Goal: Task Accomplishment & Management: Complete application form

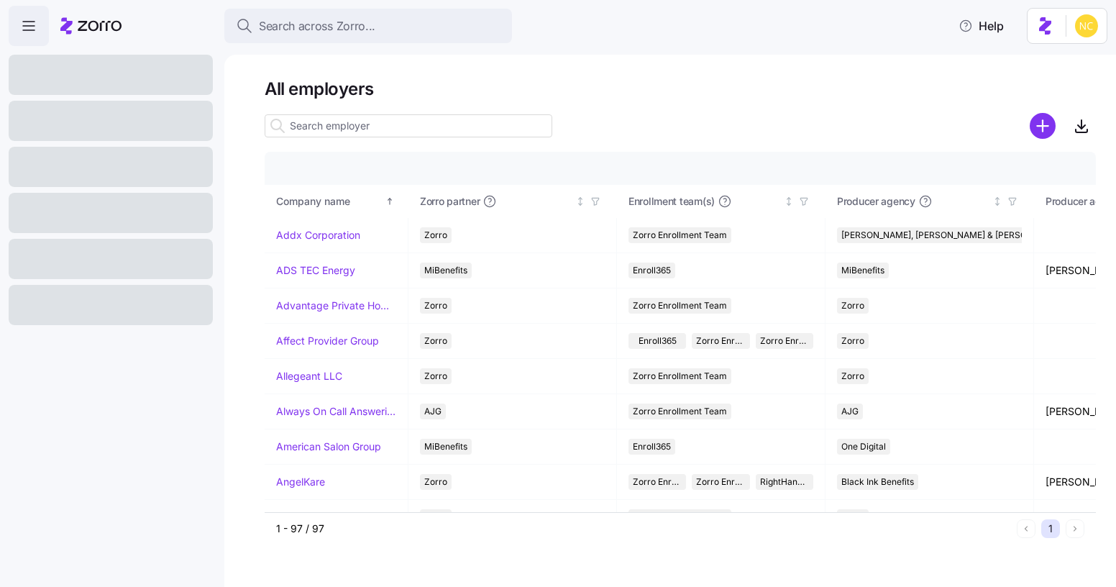
click at [352, 30] on span "Search across Zorro..." at bounding box center [317, 26] width 116 height 18
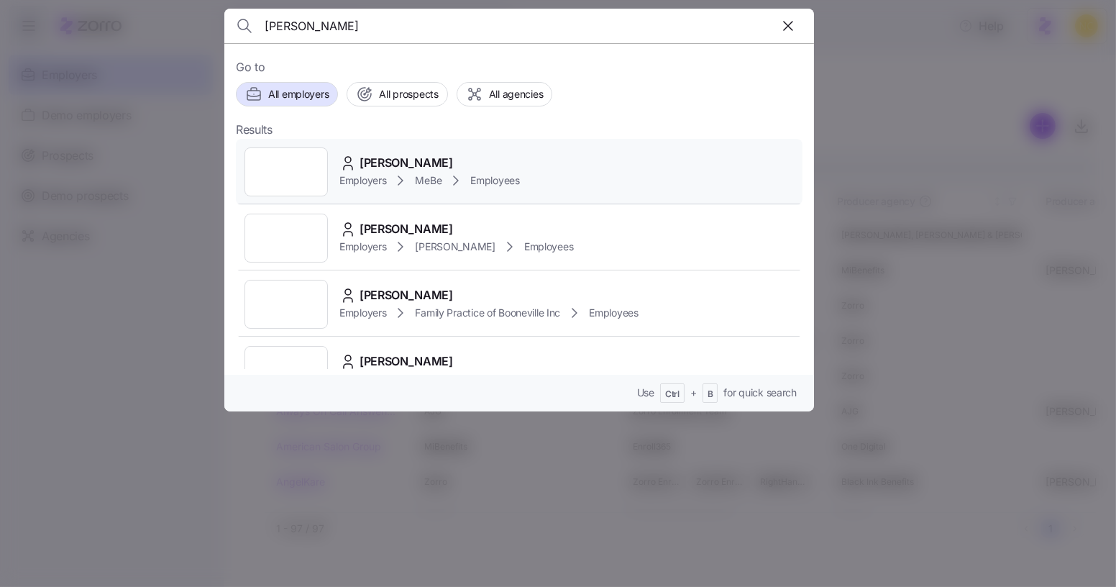
type input "courtney gri"
click at [405, 172] on icon at bounding box center [400, 180] width 17 height 17
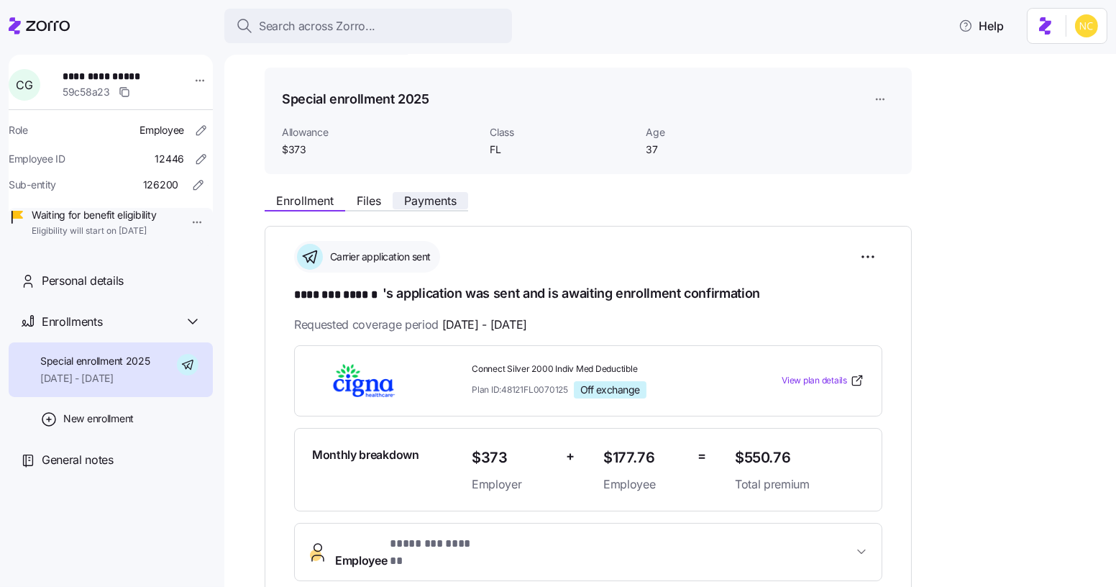
scroll to position [12, 0]
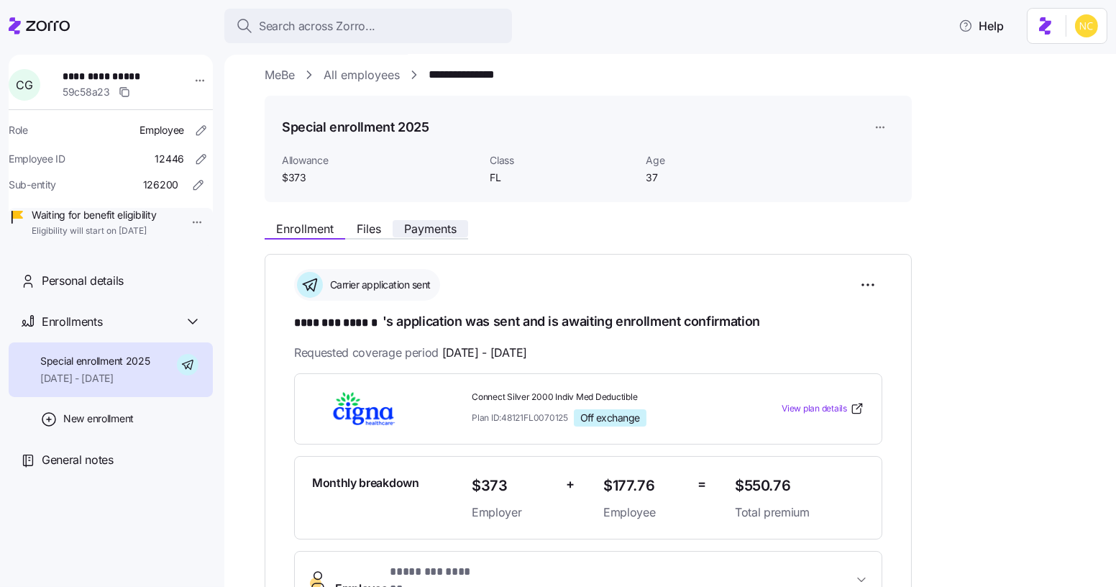
click at [415, 229] on span "Payments" at bounding box center [430, 229] width 52 height 12
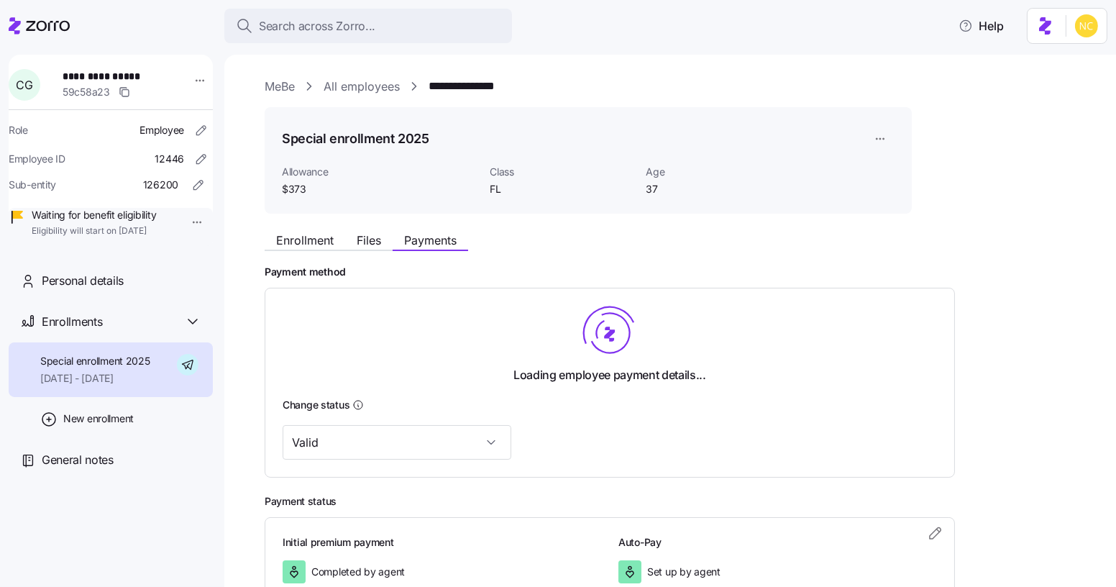
scroll to position [96, 0]
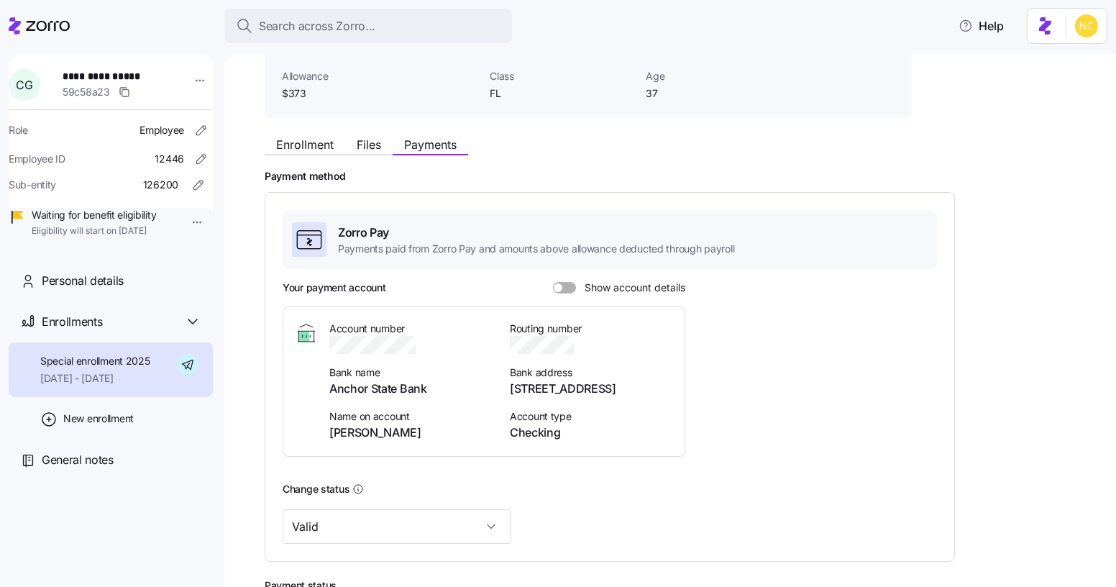
click at [382, 156] on div "Enrollment Files Payments Payment method Zorro Pay Payments paid from Zorro Pay…" at bounding box center [680, 407] width 831 height 556
click at [381, 153] on div "Enrollment Files Payments" at bounding box center [366, 146] width 203 height 17
click at [377, 151] on button "Files" at bounding box center [368, 144] width 47 height 17
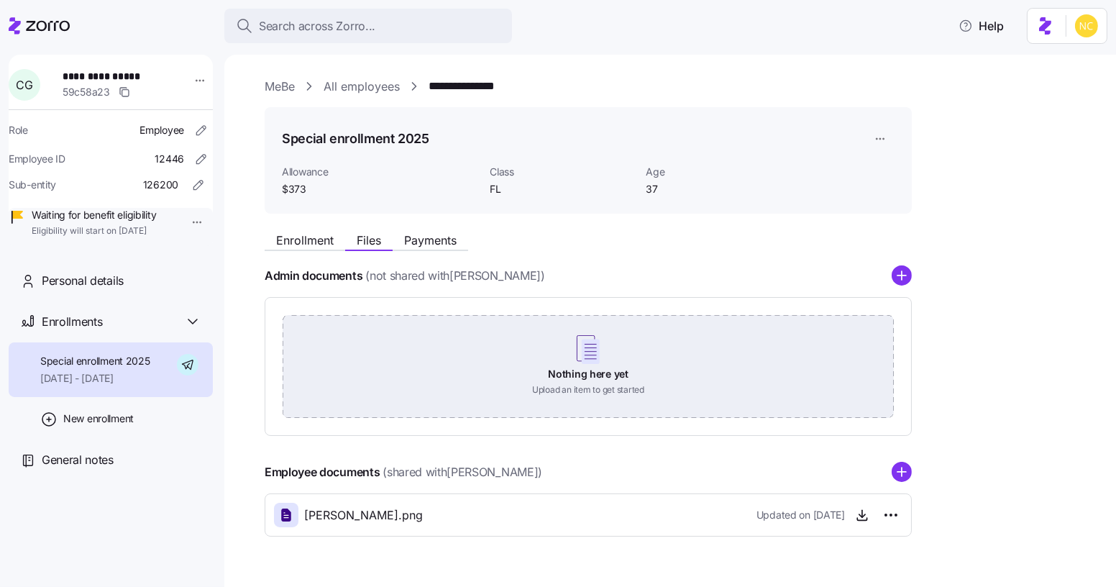
scroll to position [35, 0]
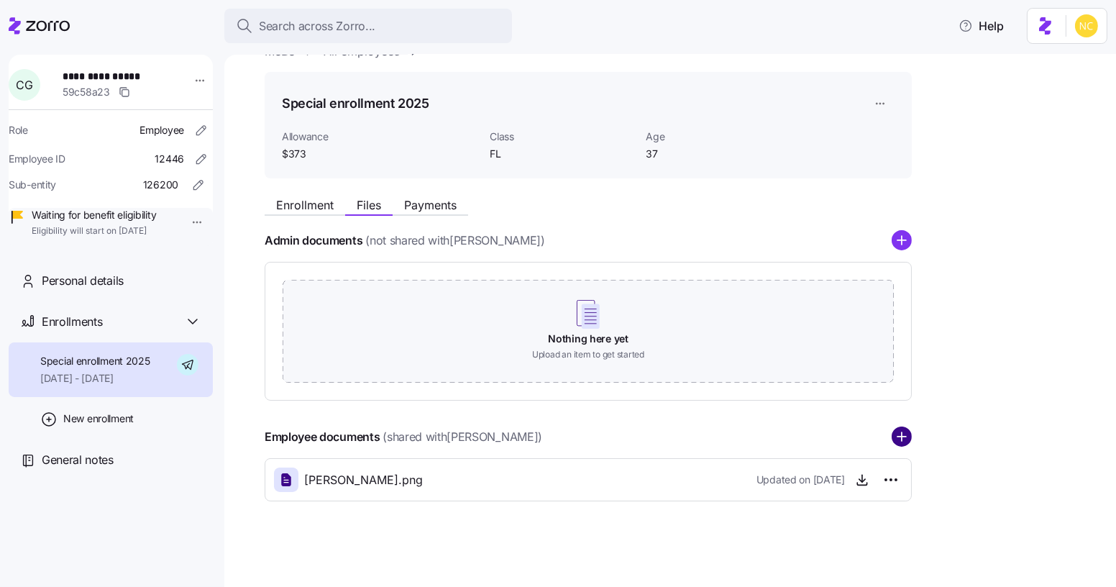
click at [903, 431] on circle "add icon" at bounding box center [901, 437] width 19 height 19
click at [908, 431] on circle "add icon" at bounding box center [901, 437] width 19 height 19
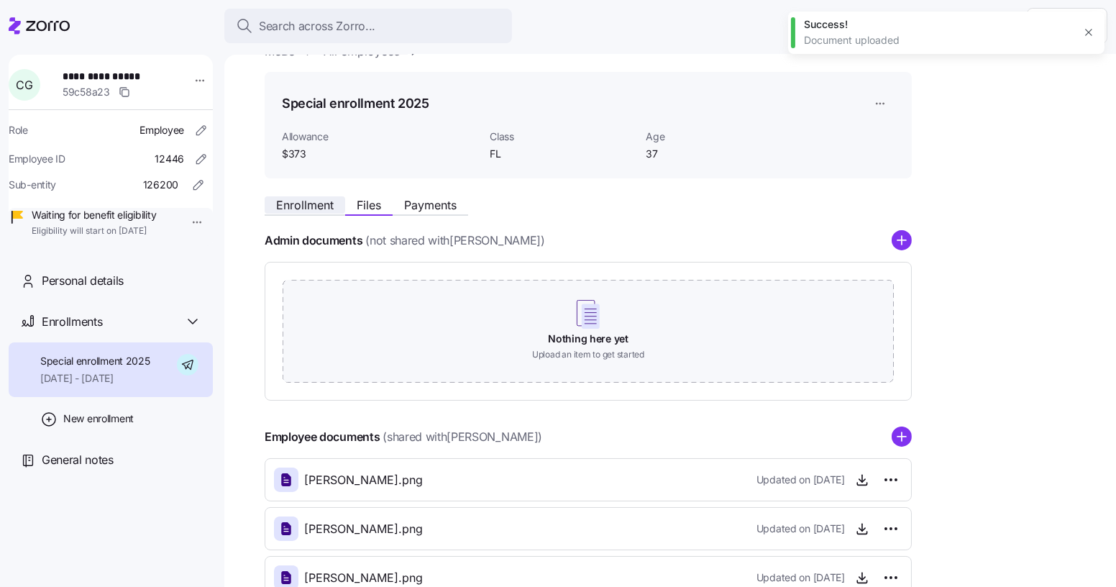
click at [311, 199] on span "Enrollment" at bounding box center [305, 205] width 58 height 12
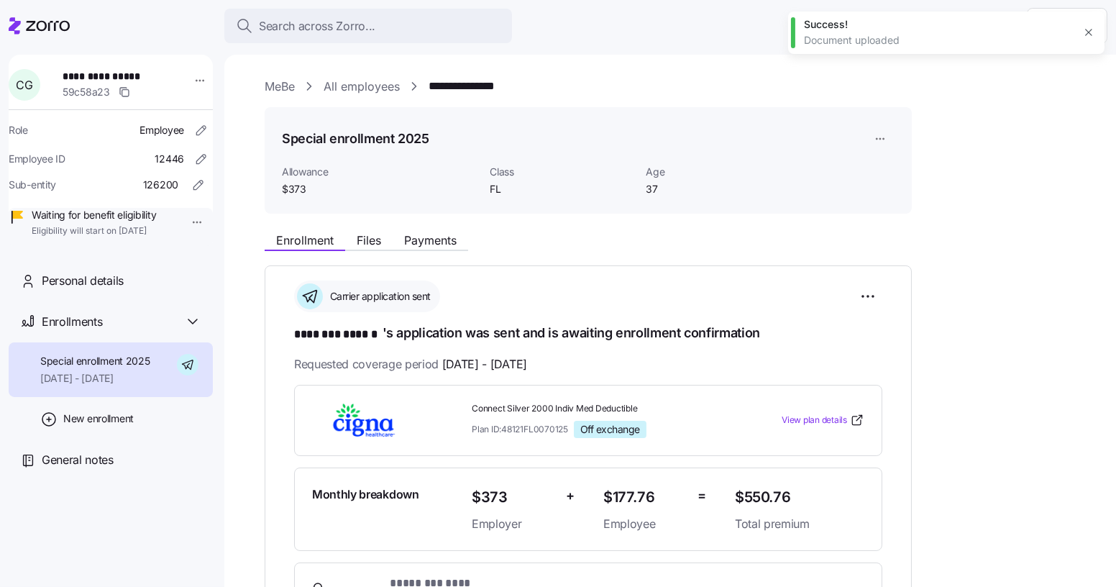
scroll to position [350, 0]
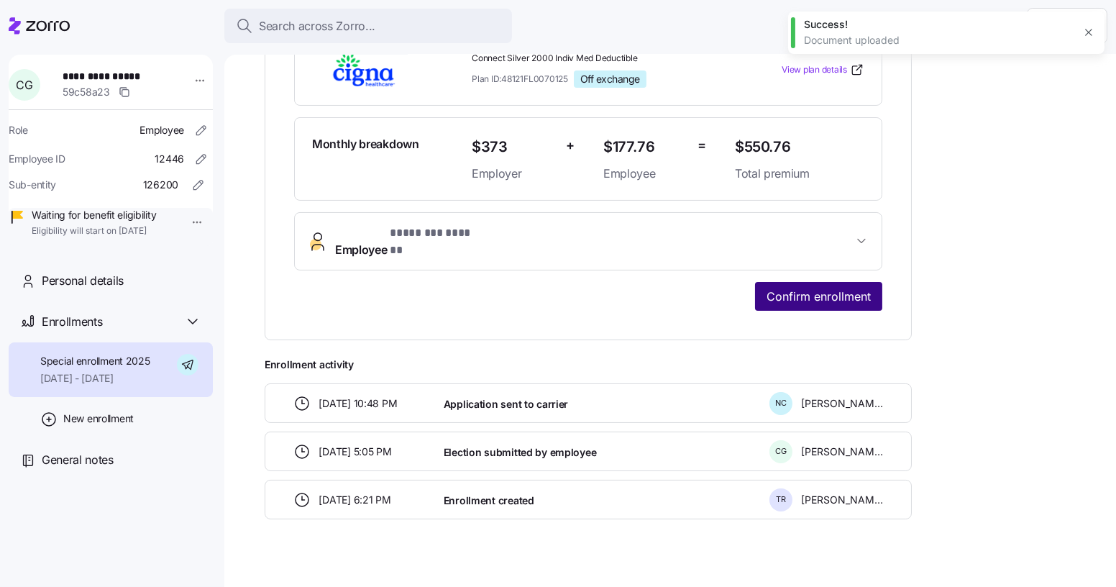
click at [837, 282] on button "Confirm enrollment" at bounding box center [818, 296] width 127 height 29
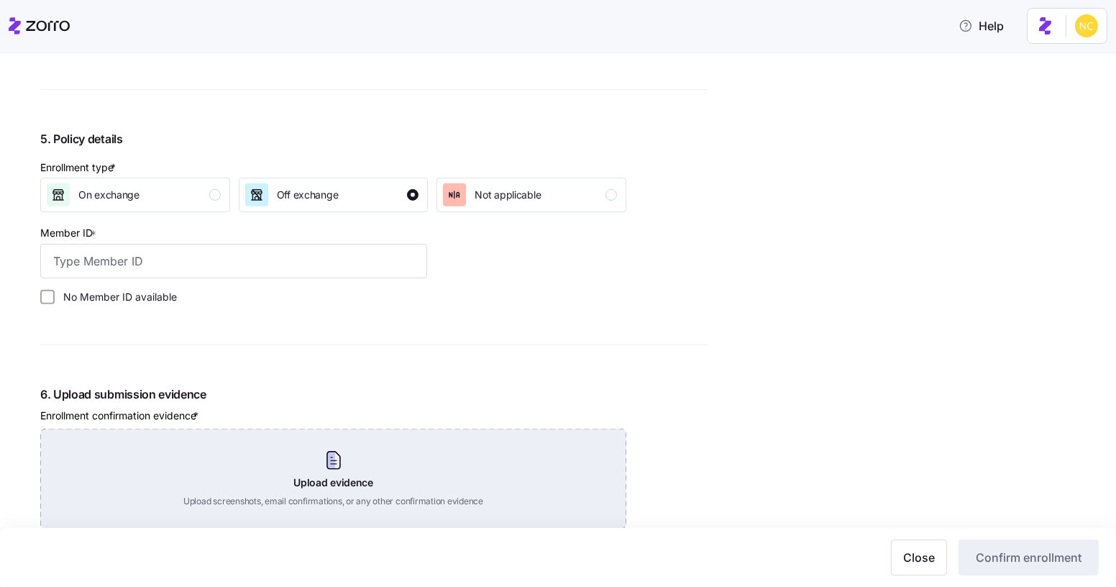
scroll to position [1297, 0]
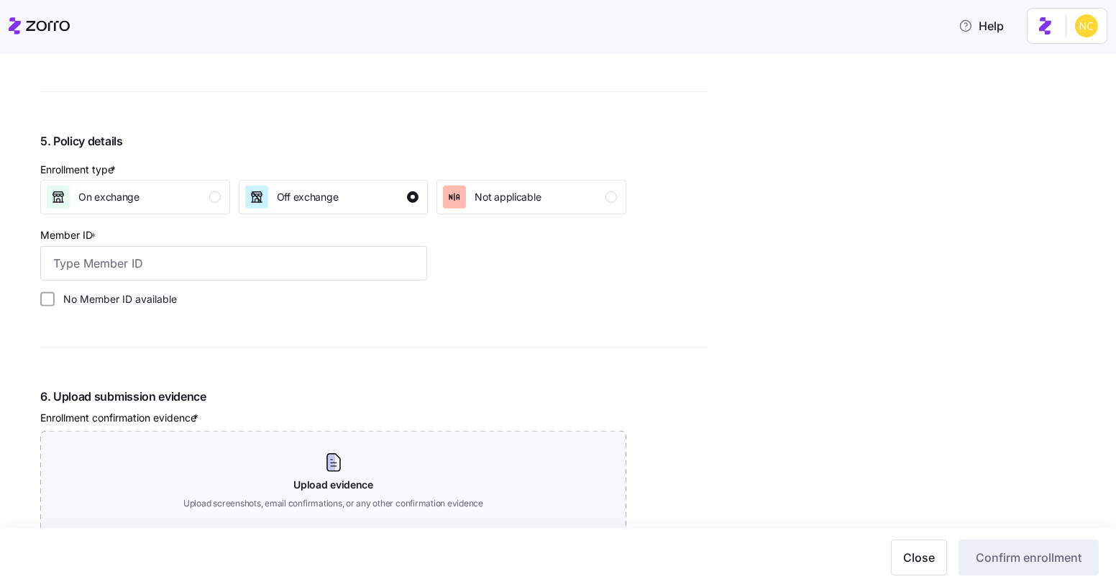
click at [211, 241] on div "Member ID *" at bounding box center [233, 253] width 387 height 55
click at [211, 256] on input "Member ID *" at bounding box center [233, 263] width 387 height 35
paste input "92V60U"
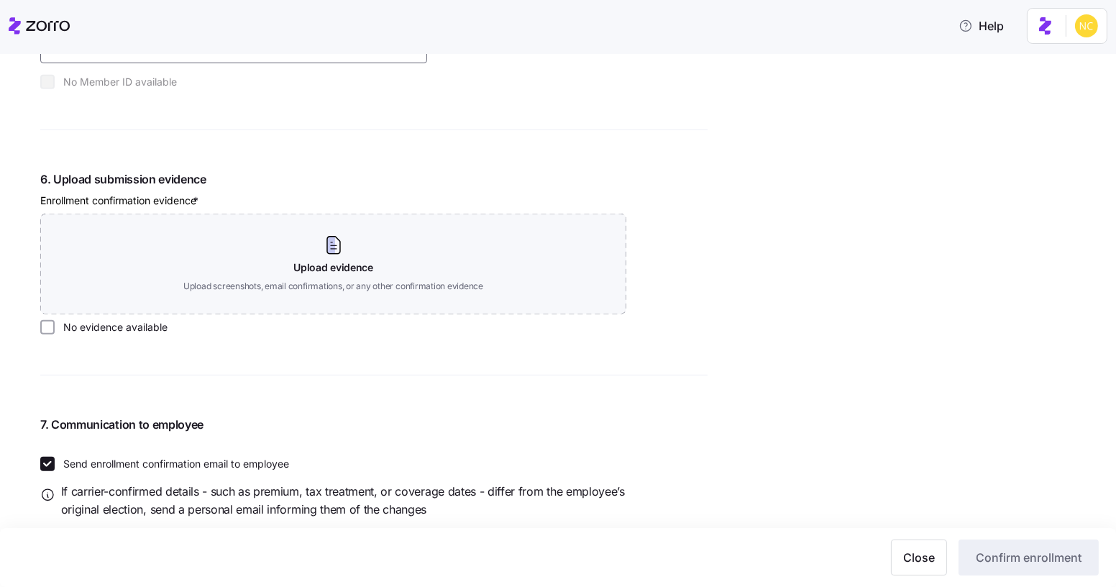
scroll to position [1519, 0]
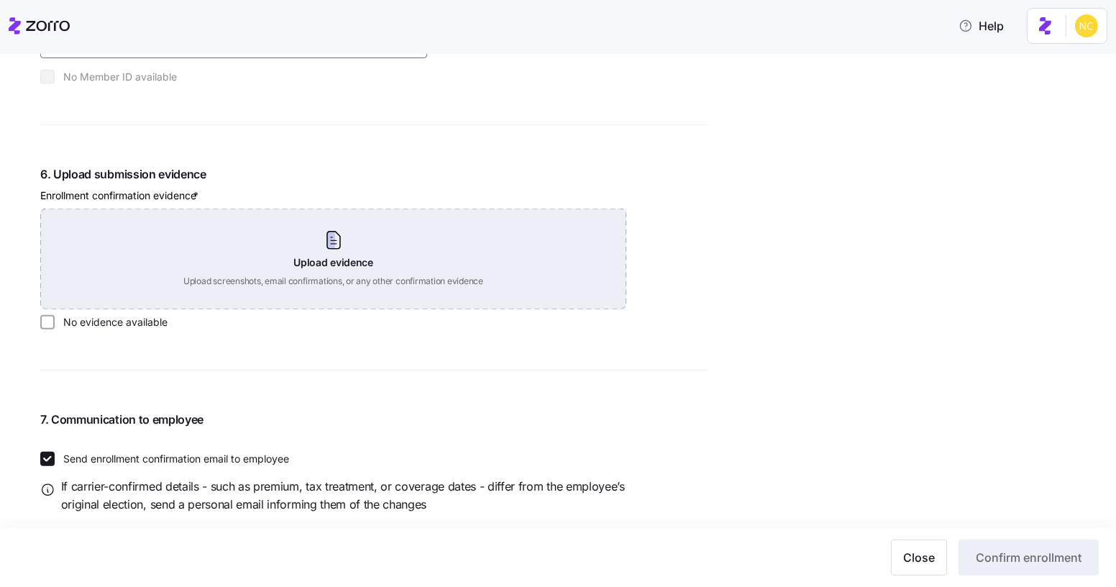
type input "92V60U"
click at [313, 240] on div "Upload evidence Upload screenshots, email confirmations, or any other confirmat…" at bounding box center [333, 258] width 586 height 101
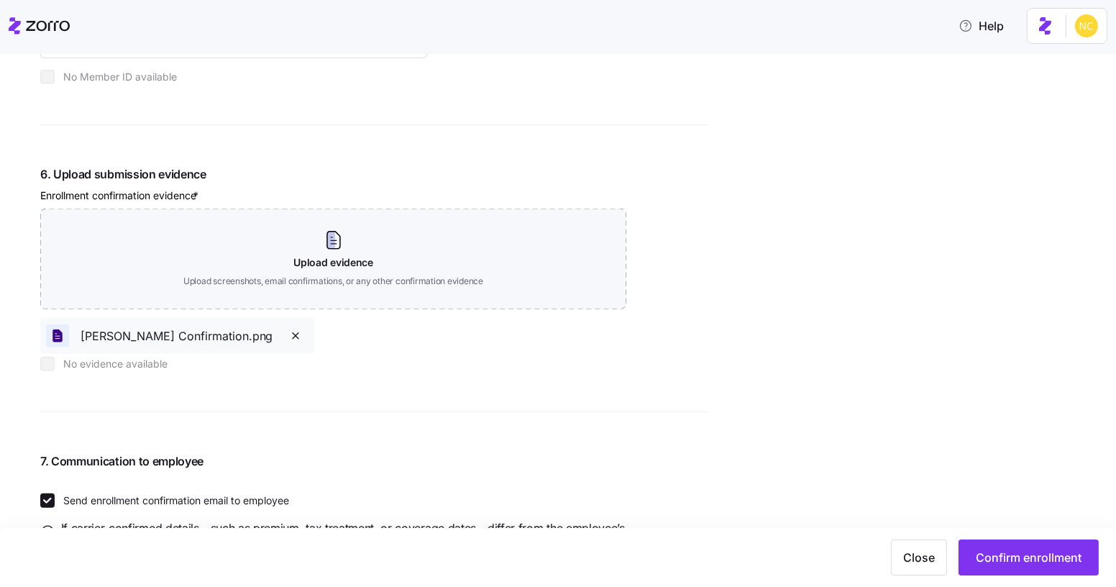
scroll to position [1589, 0]
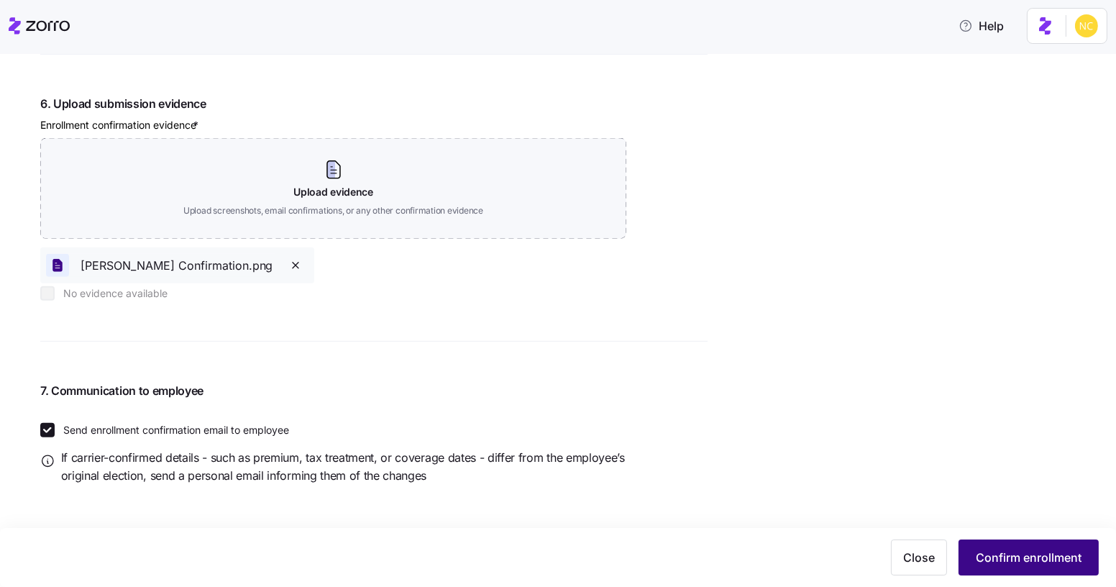
click at [1073, 556] on span "Confirm enrollment" at bounding box center [1028, 556] width 106 height 17
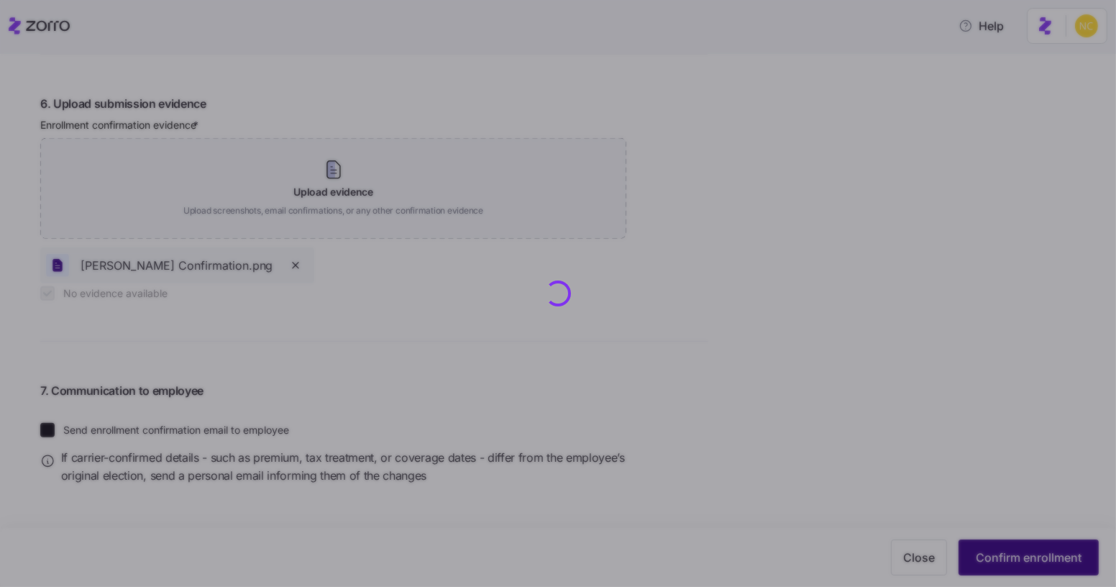
checkbox input "true"
checkbox input "false"
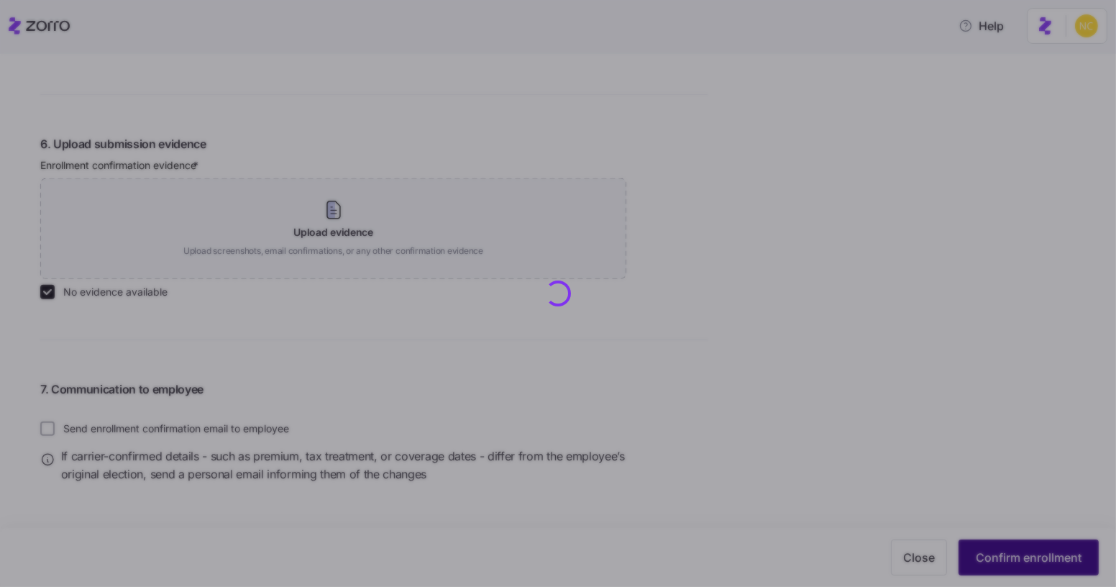
checkbox input "false"
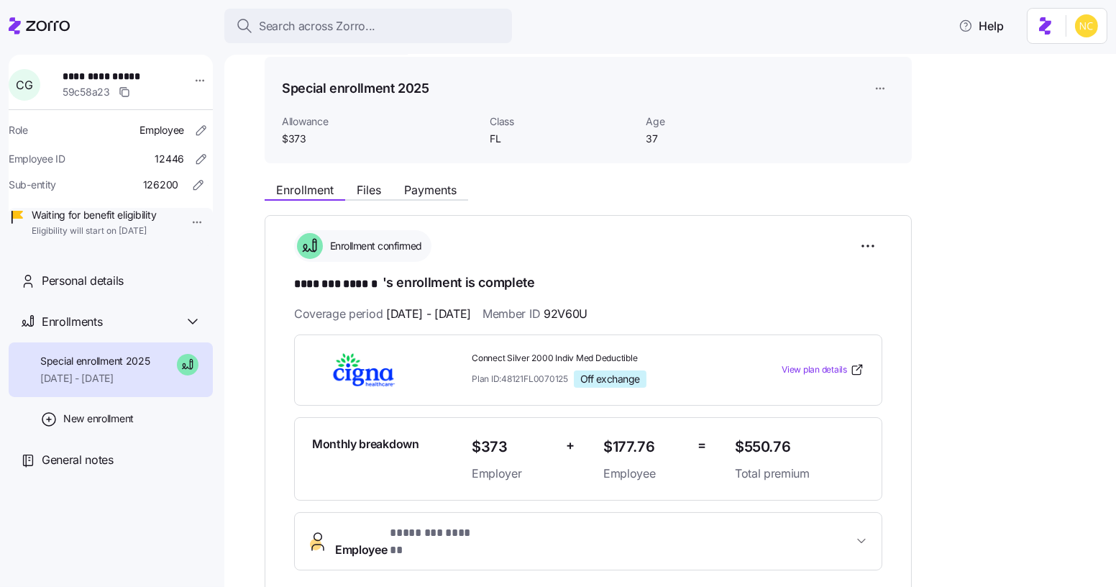
scroll to position [50, 0]
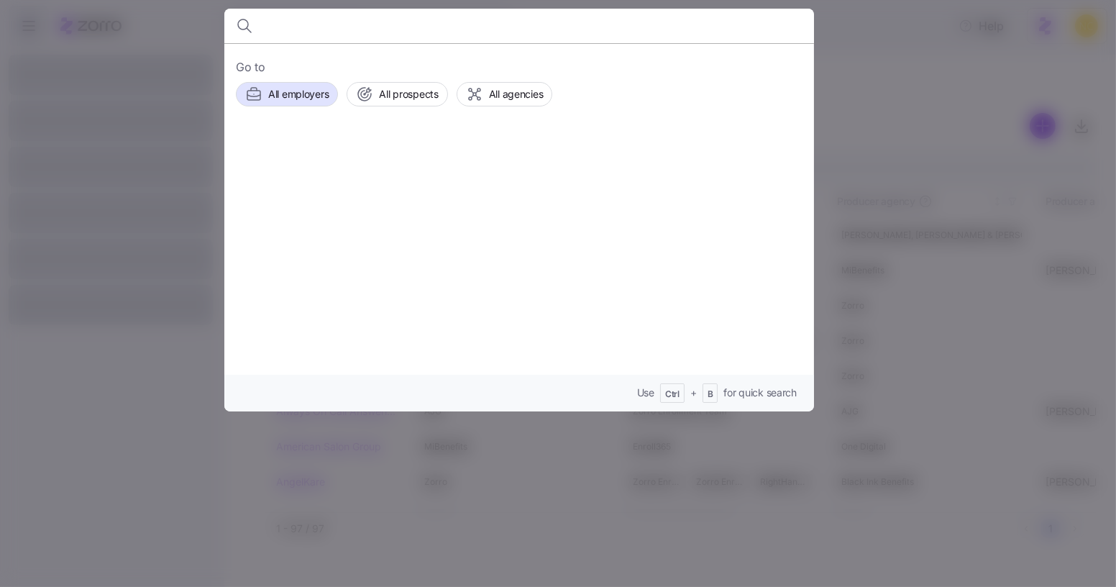
type input "u"
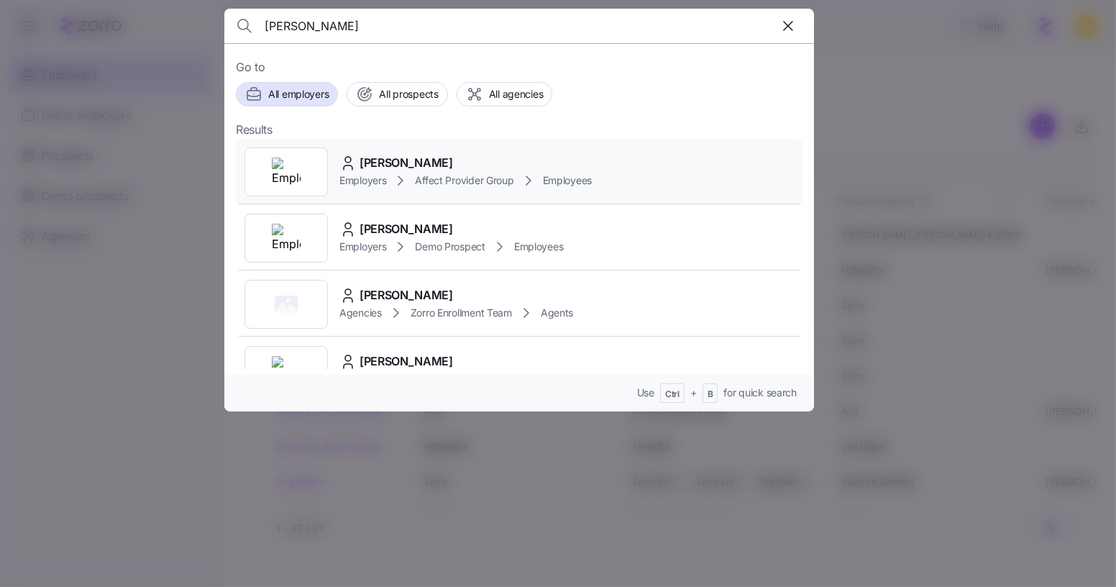
type input "justin hamp"
click at [385, 154] on span "Justin Hampton" at bounding box center [405, 163] width 93 height 18
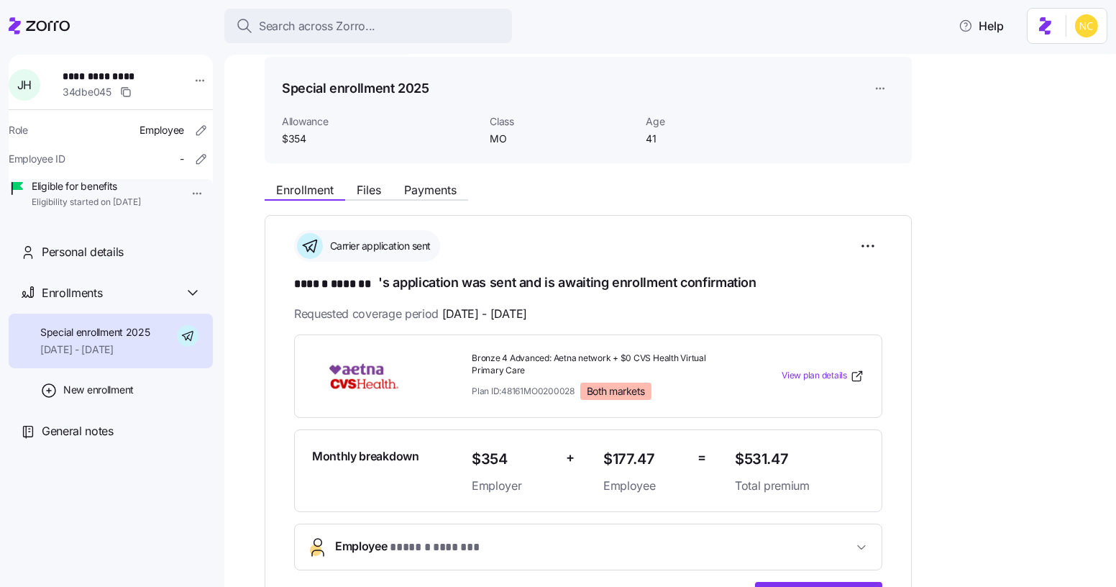
scroll to position [50, 0]
click at [381, 201] on div "**********" at bounding box center [680, 494] width 831 height 639
click at [373, 185] on span "Files" at bounding box center [369, 191] width 24 height 12
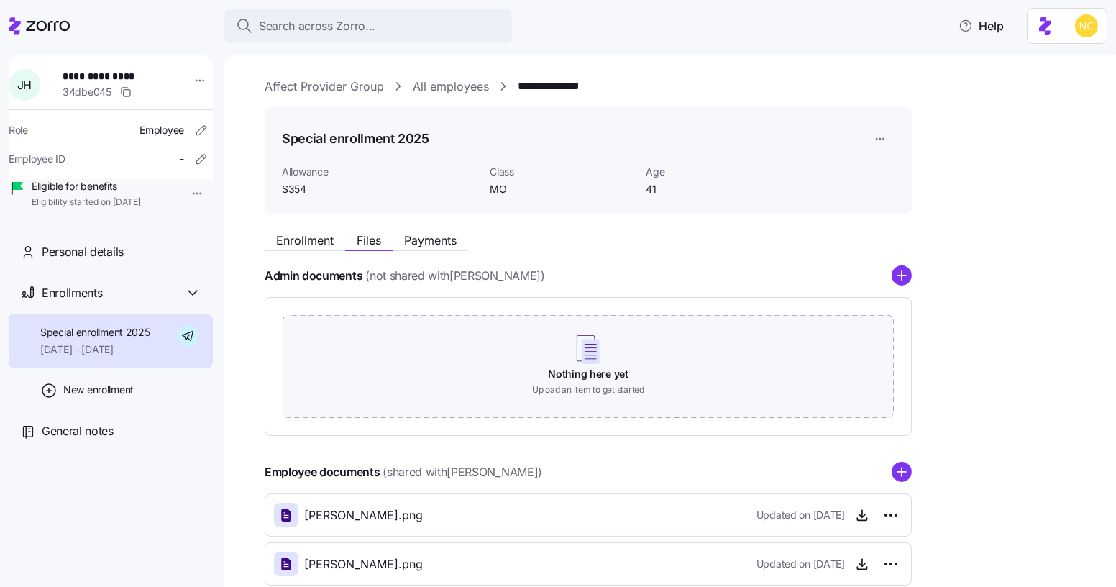
scroll to position [40, 0]
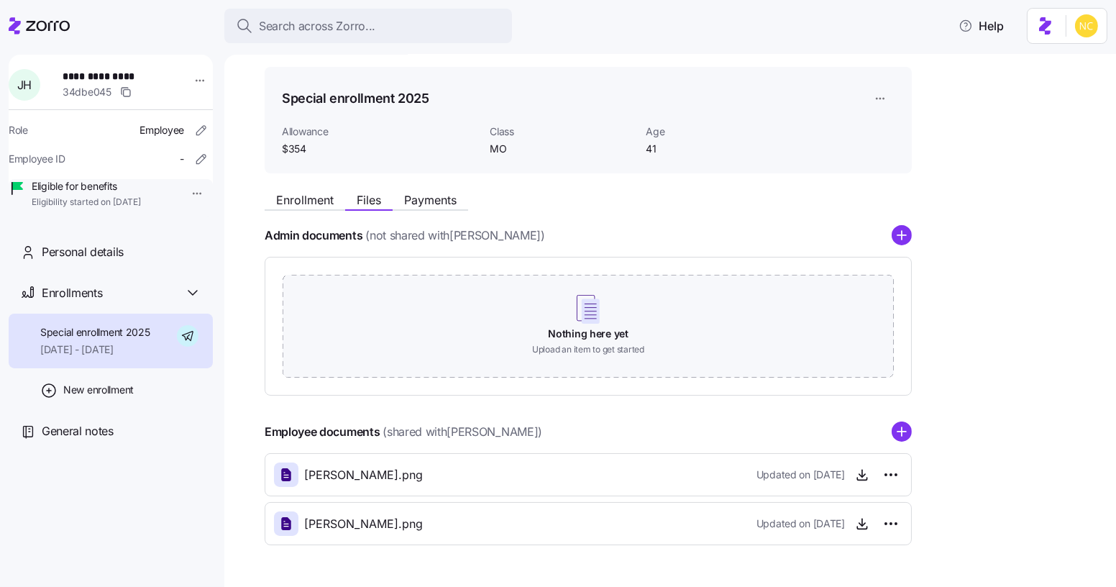
click at [436, 212] on div "Enrollment Files Payments Admin documents (not shared with Justin Hampton ) Not…" at bounding box center [680, 365] width 831 height 360
click at [427, 194] on span "Payments" at bounding box center [430, 200] width 52 height 12
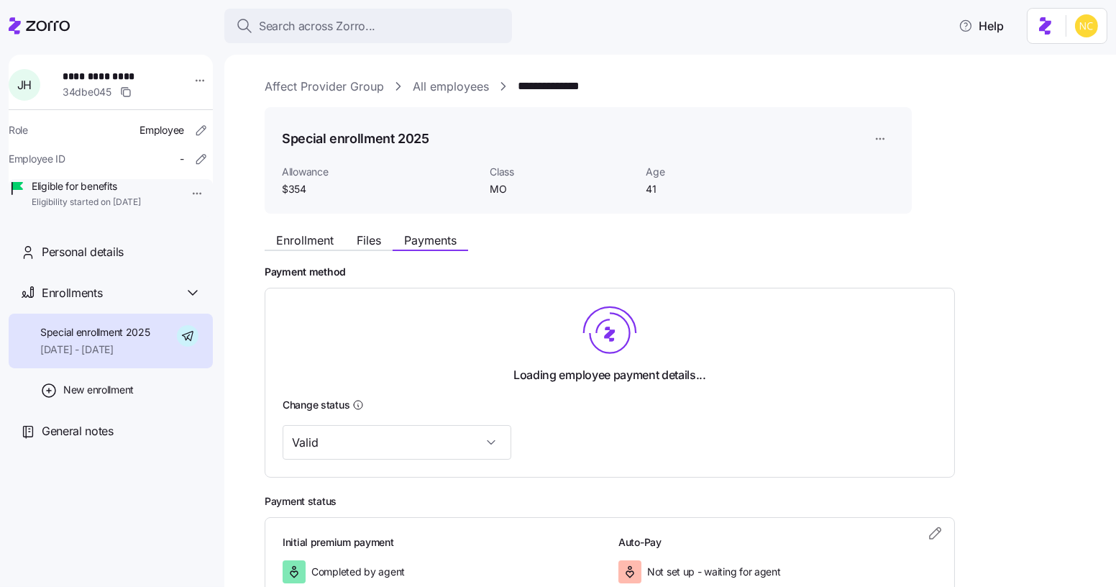
scroll to position [99, 0]
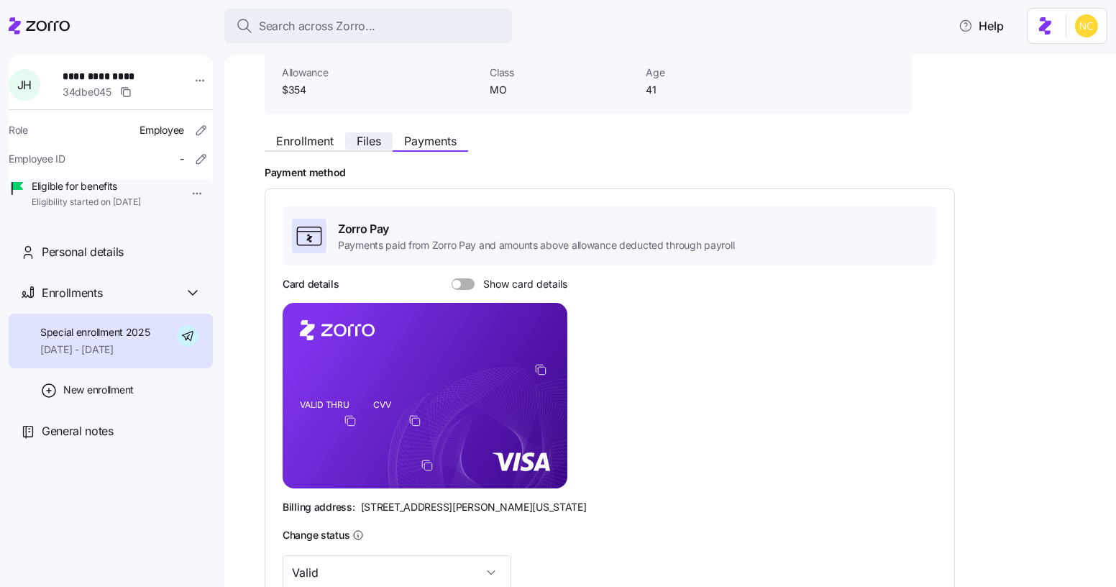
click at [375, 148] on button "Files" at bounding box center [368, 140] width 47 height 17
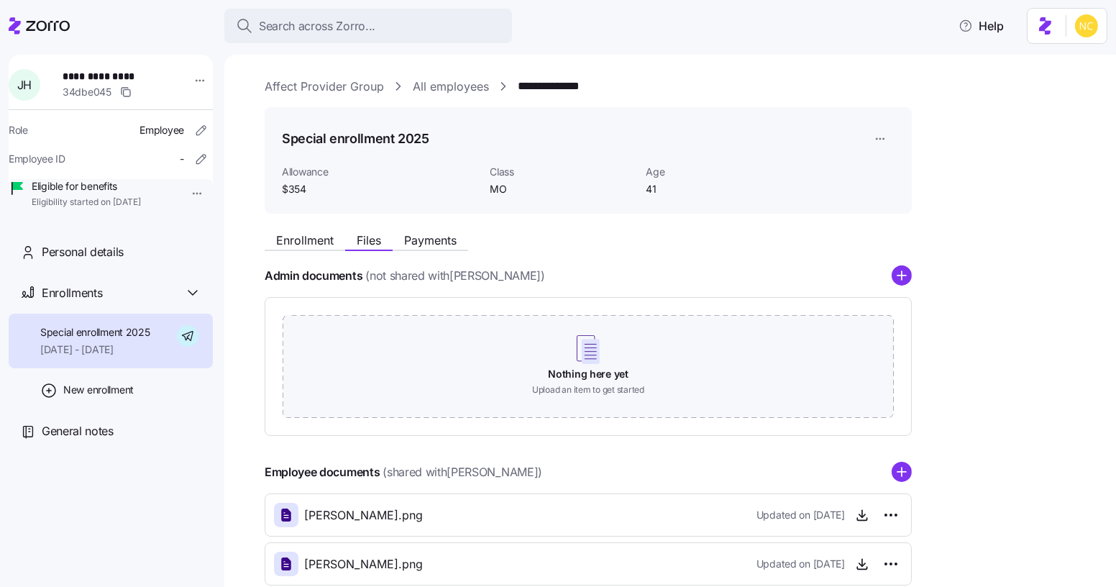
scroll to position [83, 0]
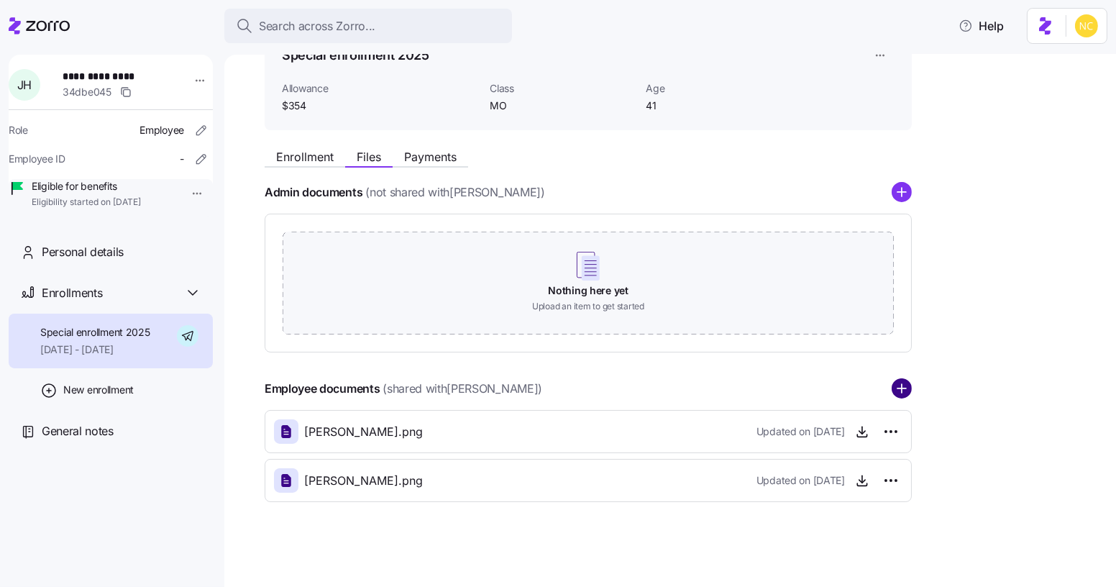
click at [906, 389] on circle "add icon" at bounding box center [901, 389] width 19 height 19
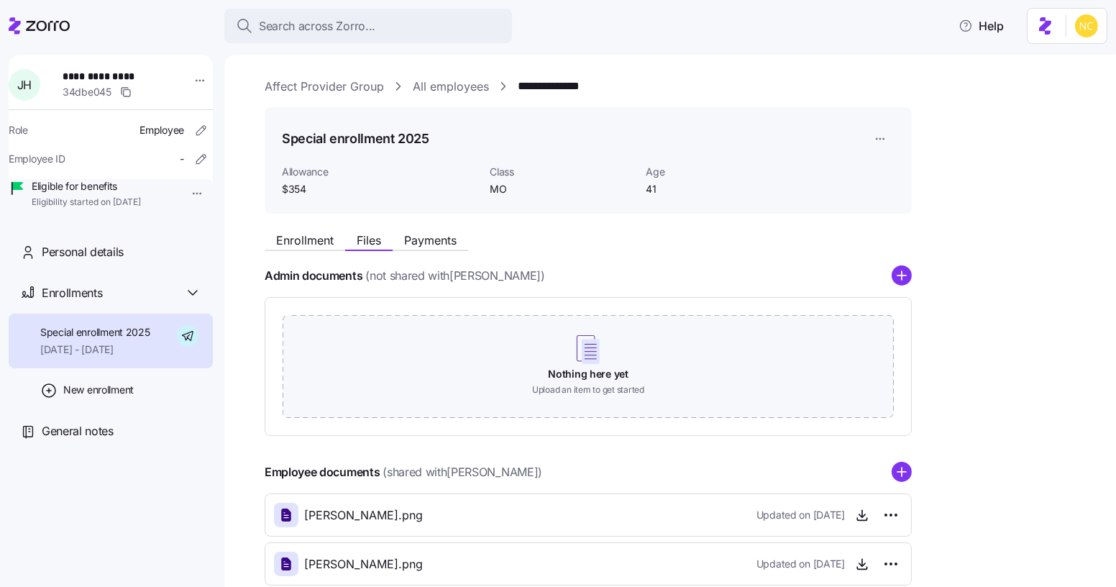
click at [330, 228] on div "Enrollment Files Payments" at bounding box center [588, 238] width 647 height 26
click at [325, 232] on button "Enrollment" at bounding box center [305, 239] width 81 height 17
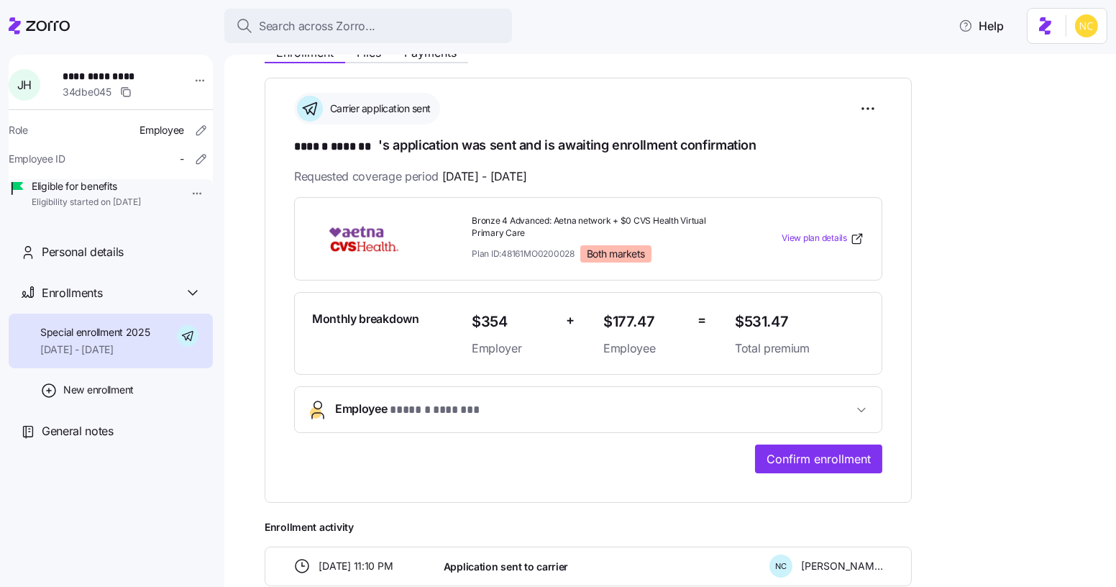
scroll to position [189, 0]
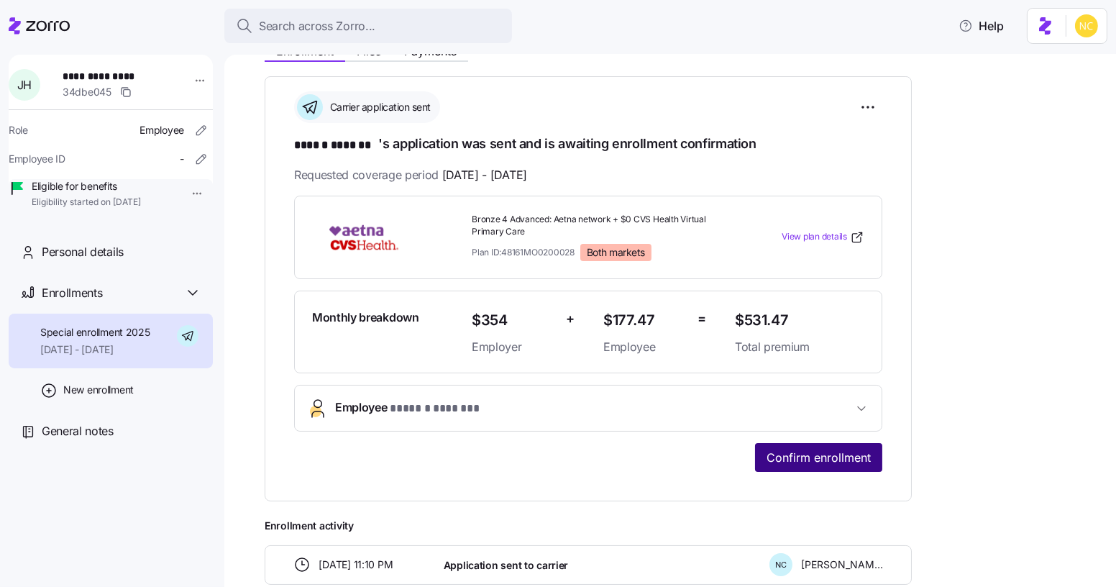
click at [781, 461] on span "Confirm enrollment" at bounding box center [818, 457] width 104 height 17
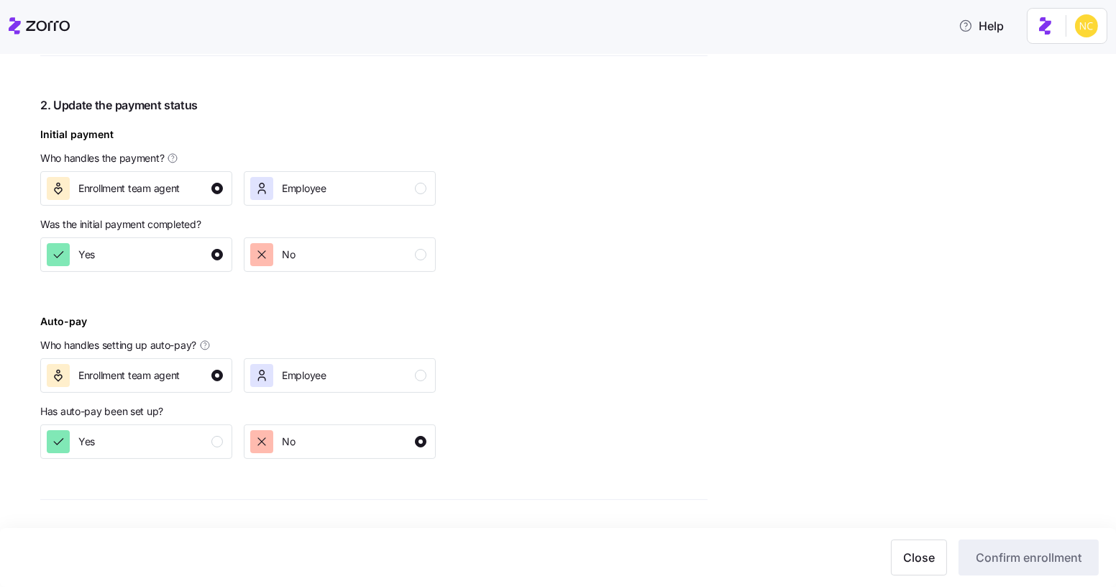
scroll to position [636, 0]
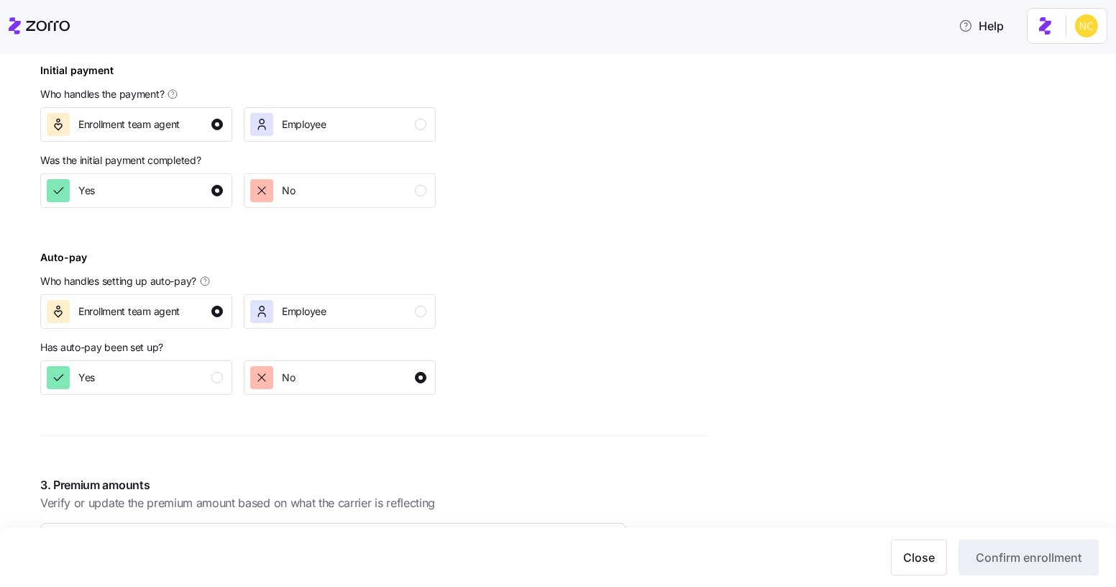
click at [643, 226] on div "Affect Provider Group All employees Justin Hampton Enrollment confirmation Enro…" at bounding box center [373, 486] width 667 height 2090
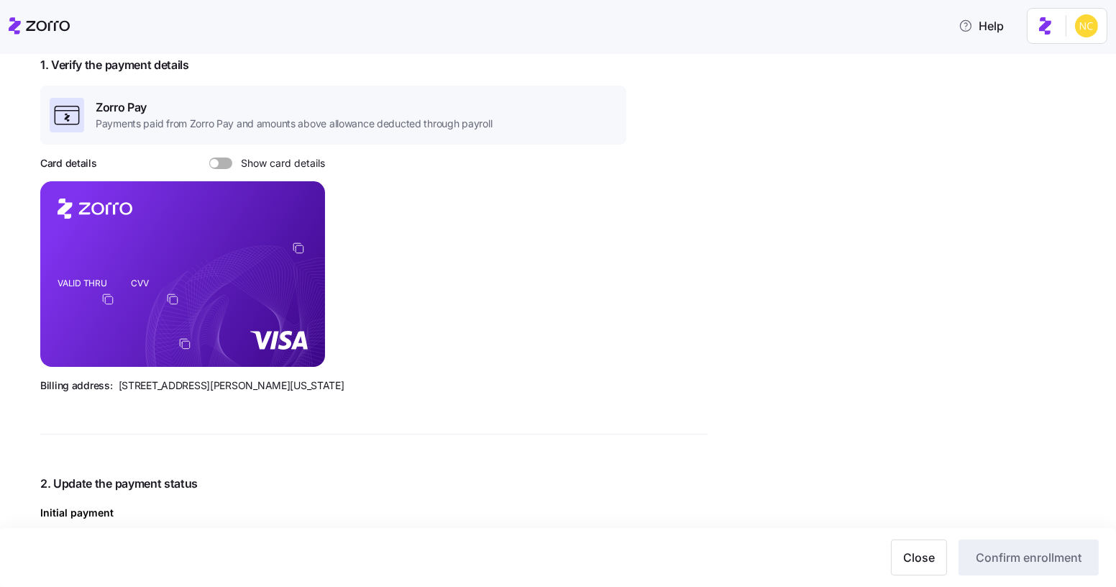
scroll to position [181, 0]
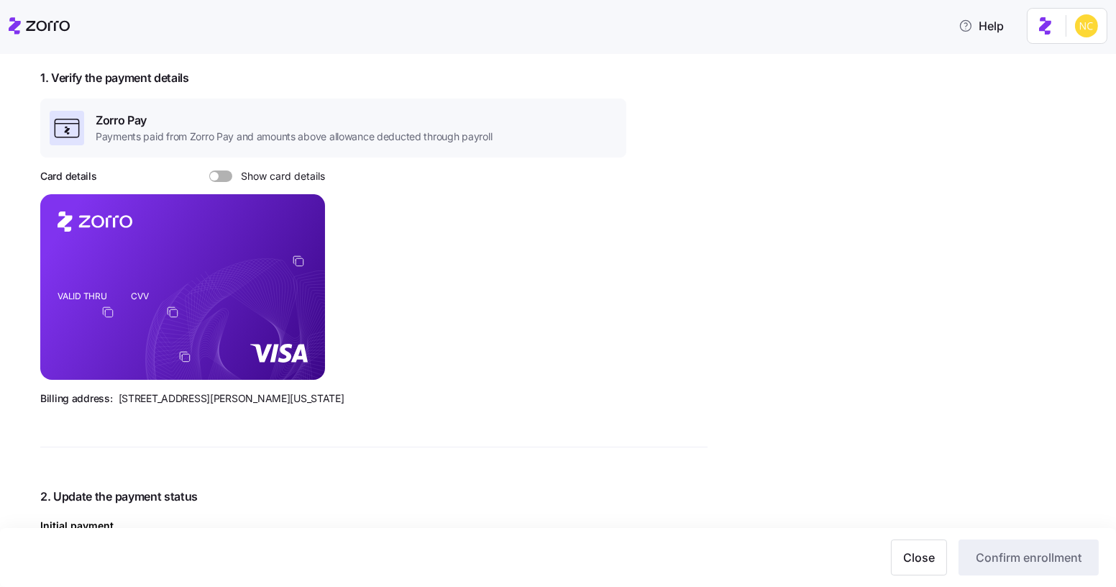
click at [24, 30] on icon at bounding box center [39, 25] width 61 height 17
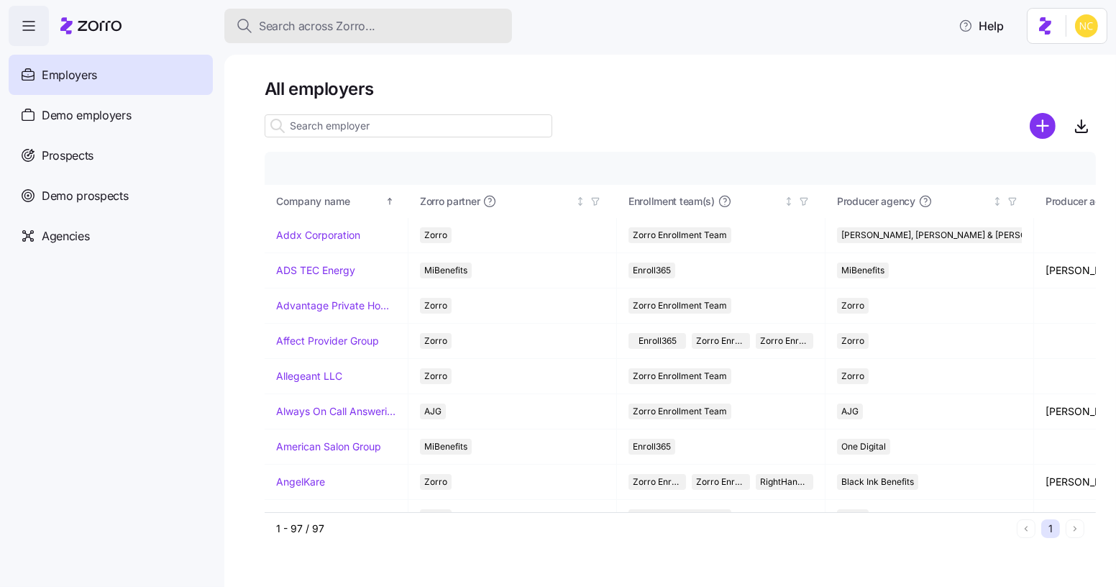
click at [414, 24] on div "Search across Zorro..." at bounding box center [368, 26] width 265 height 18
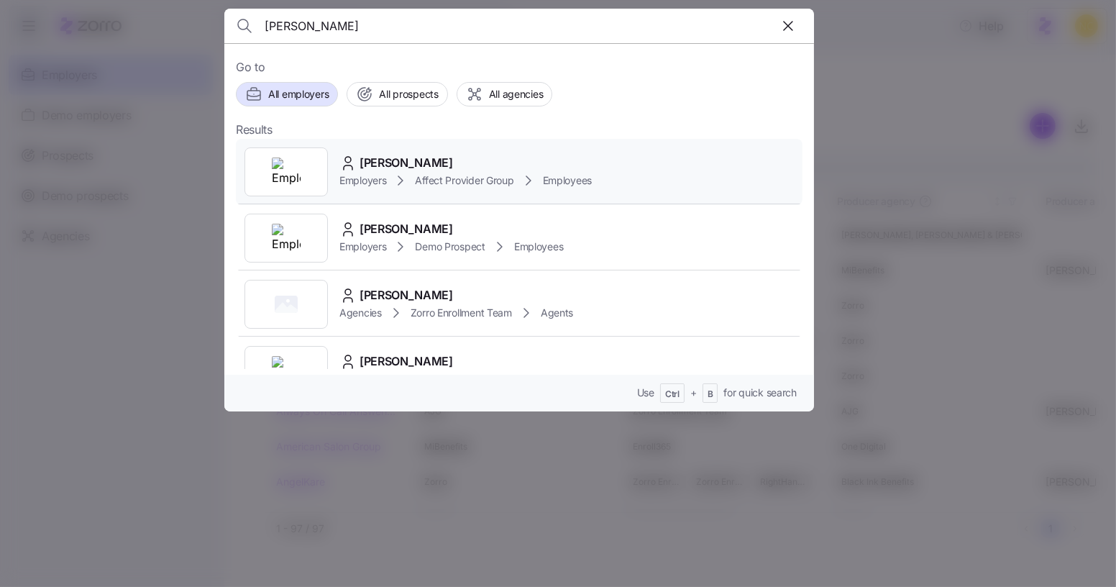
type input "justin ham"
click at [419, 155] on span "Justin Hampton" at bounding box center [405, 163] width 93 height 18
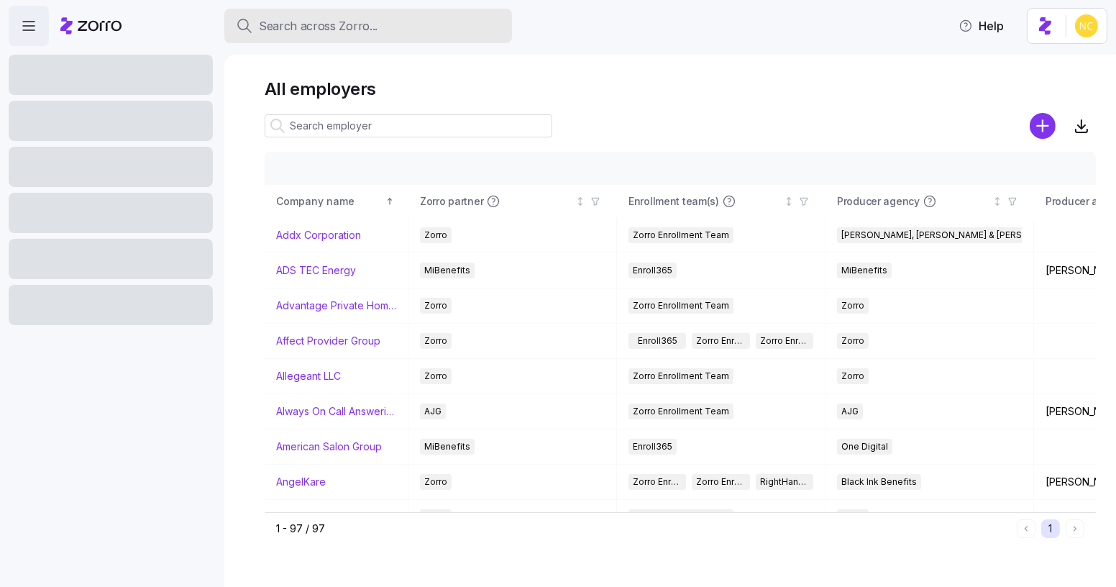
click at [397, 26] on div "Search across Zorro..." at bounding box center [368, 26] width 265 height 18
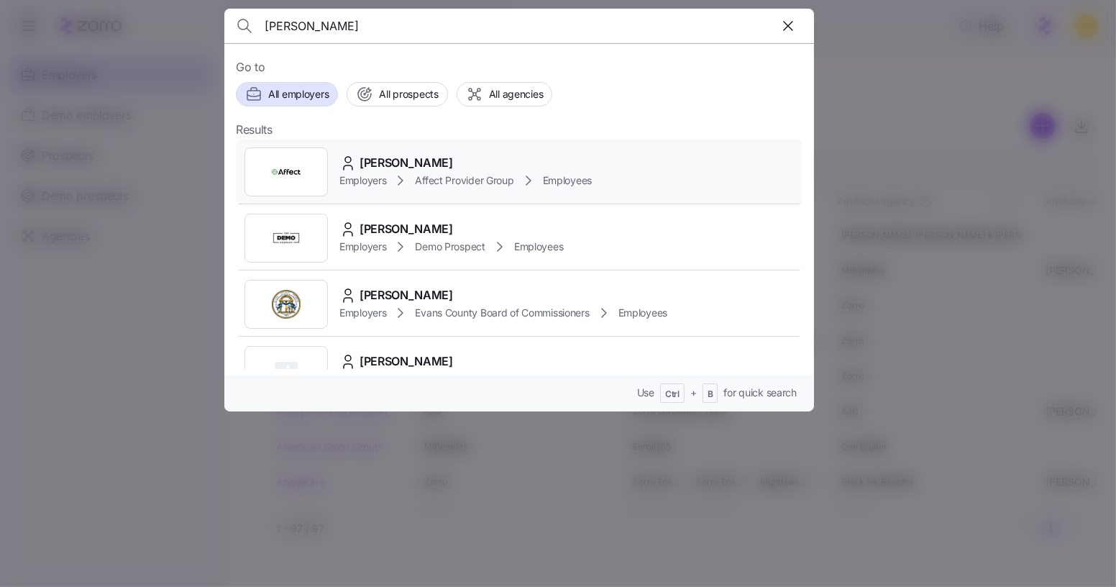
type input "justin hampton"
click at [437, 150] on div "Justin Hampton Employers Affect Provider Group Employees" at bounding box center [519, 172] width 566 height 66
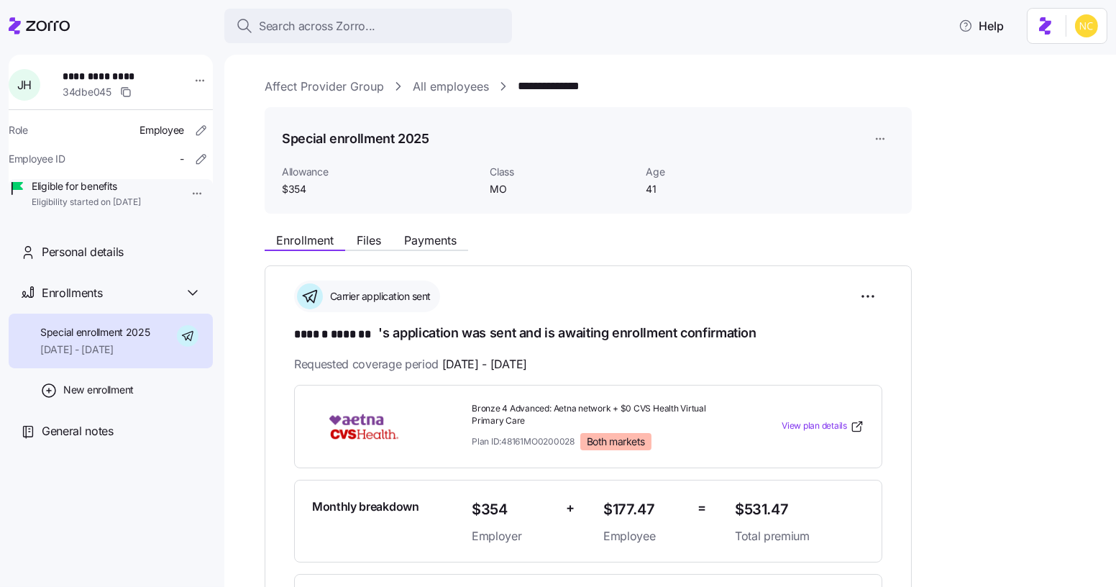
click at [415, 250] on div "Enrollment Files Payments" at bounding box center [366, 242] width 203 height 17
click at [411, 234] on span "Payments" at bounding box center [430, 240] width 52 height 12
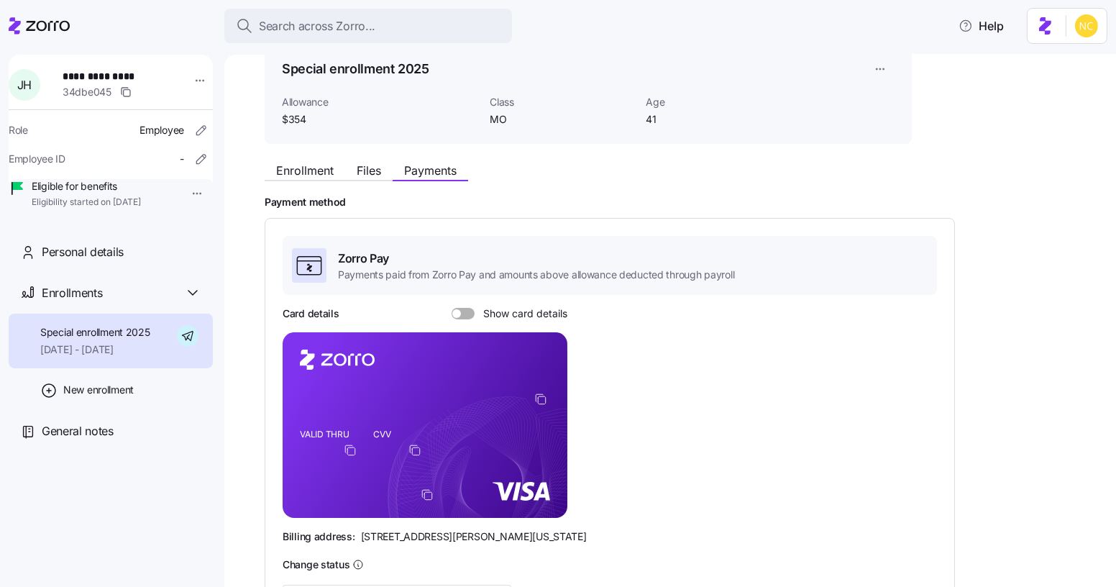
scroll to position [70, 0]
click at [464, 313] on span at bounding box center [468, 313] width 14 height 12
click at [451, 307] on input "Show card details" at bounding box center [451, 307] width 0 height 0
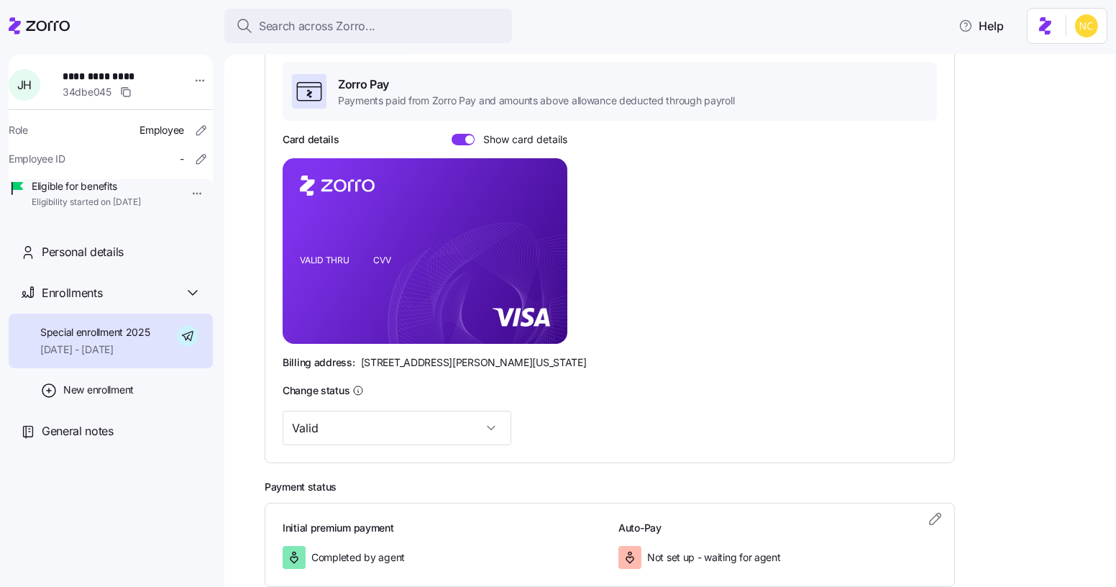
scroll to position [252, 0]
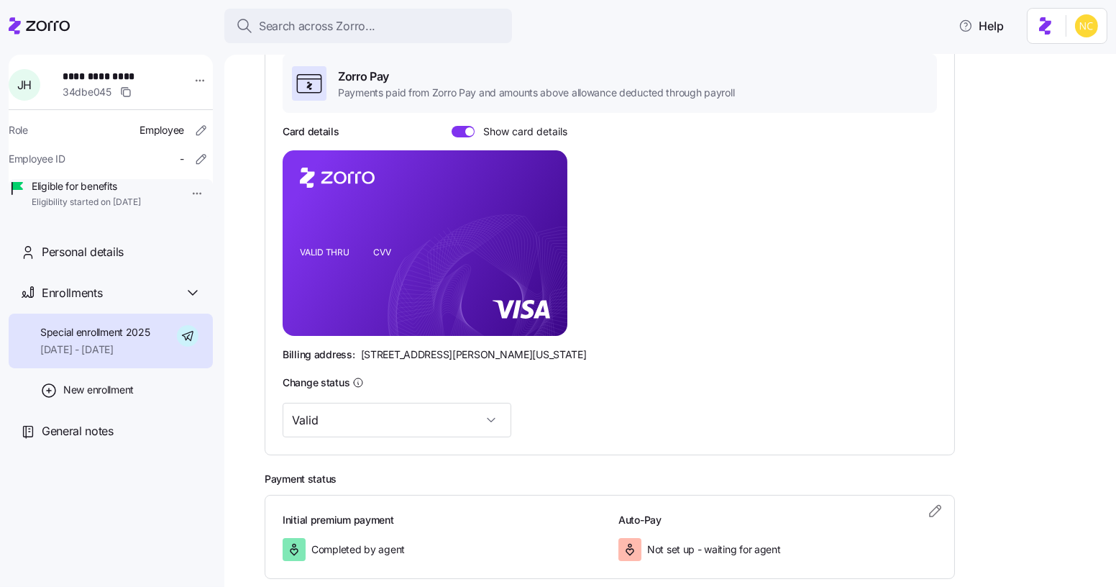
click at [363, 355] on span "[STREET_ADDRESS][PERSON_NAME][US_STATE]" at bounding box center [474, 354] width 226 height 14
drag, startPoint x: 362, startPoint y: 355, endPoint x: 371, endPoint y: 354, distance: 8.7
click at [371, 354] on span "[STREET_ADDRESS][PERSON_NAME][US_STATE]" at bounding box center [474, 354] width 226 height 14
drag, startPoint x: 359, startPoint y: 352, endPoint x: 433, endPoint y: 357, distance: 74.2
click at [433, 357] on span "[STREET_ADDRESS][PERSON_NAME][US_STATE]" at bounding box center [474, 354] width 226 height 14
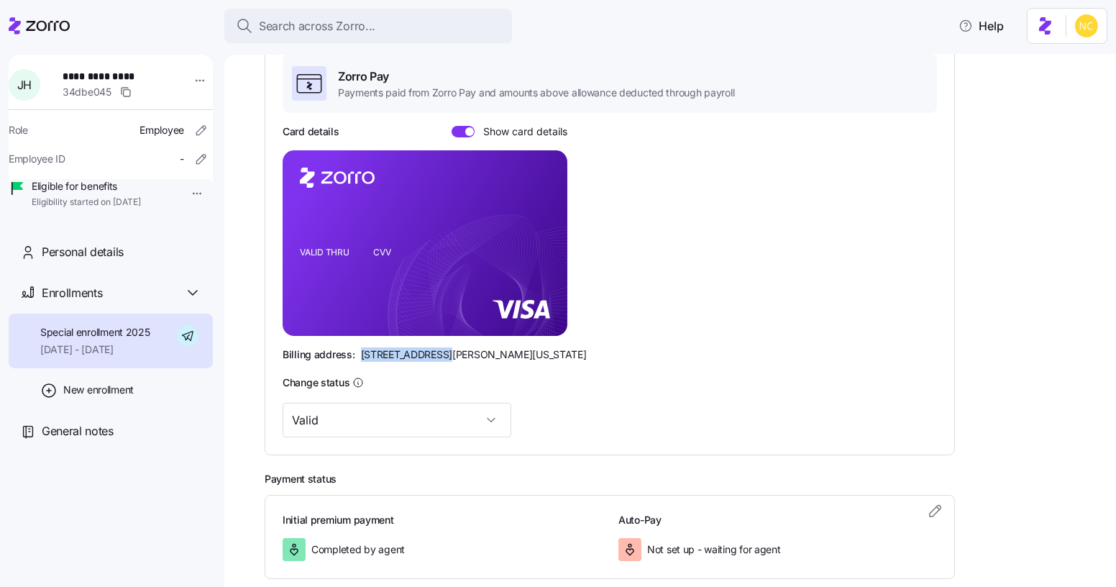
copy span "810 Sharon Drive"
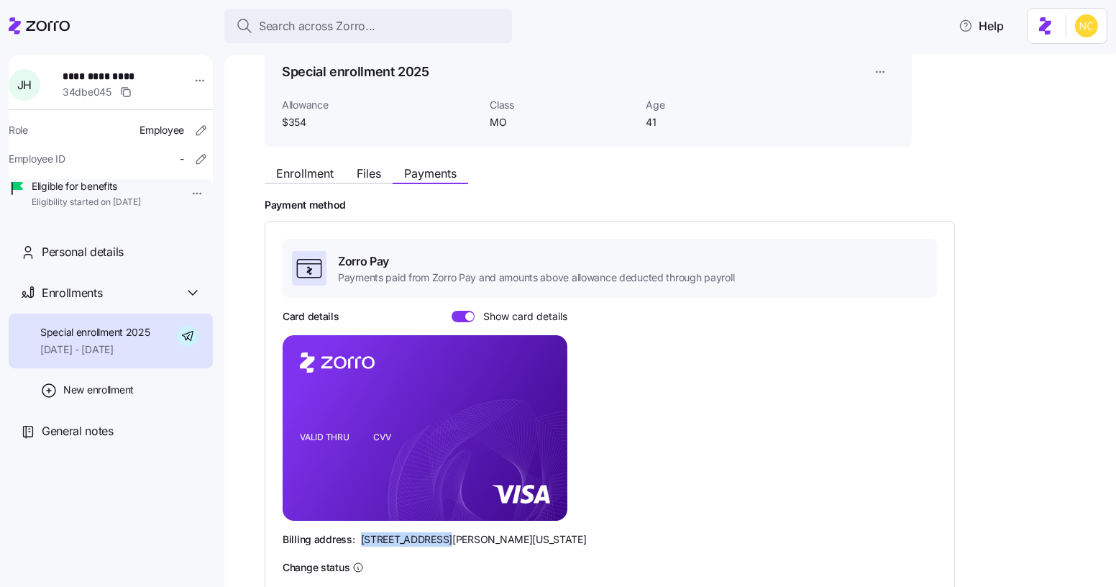
scroll to position [64, 0]
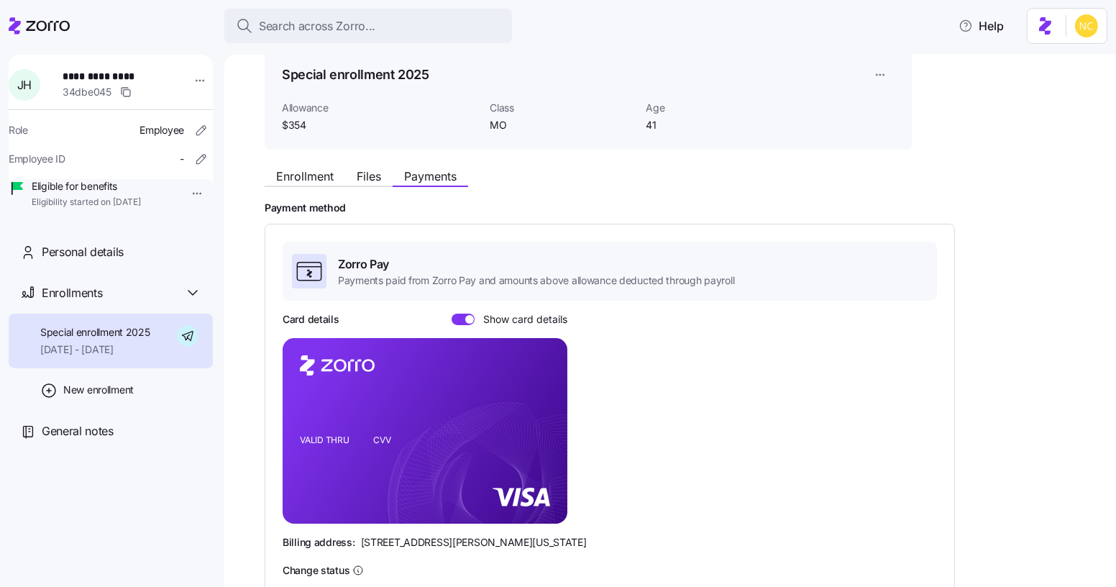
click at [325, 152] on div "**********" at bounding box center [680, 425] width 831 height 822
click at [323, 161] on div "Enrollment Files Payments" at bounding box center [588, 174] width 647 height 26
click at [323, 163] on div "Enrollment Files Payments" at bounding box center [588, 174] width 647 height 26
click at [316, 191] on div "Enrollment Files Payments Payment method Zorro Pay Payments paid from Zorro Pay…" at bounding box center [680, 463] width 831 height 605
click at [313, 178] on span "Enrollment" at bounding box center [305, 176] width 58 height 12
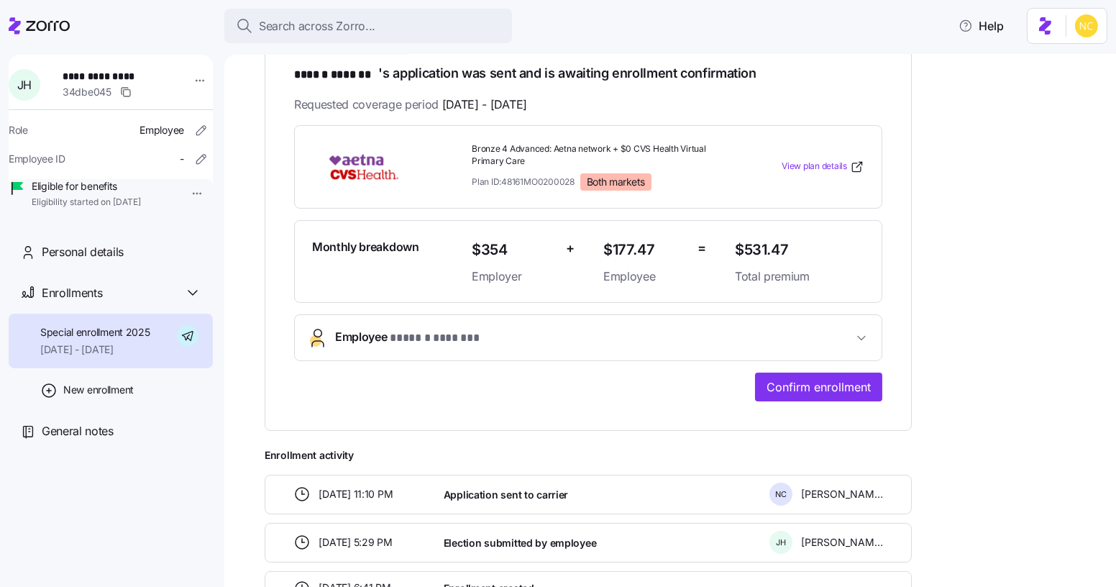
click at [462, 321] on button "Employee * ****** ******* *" at bounding box center [588, 337] width 587 height 45
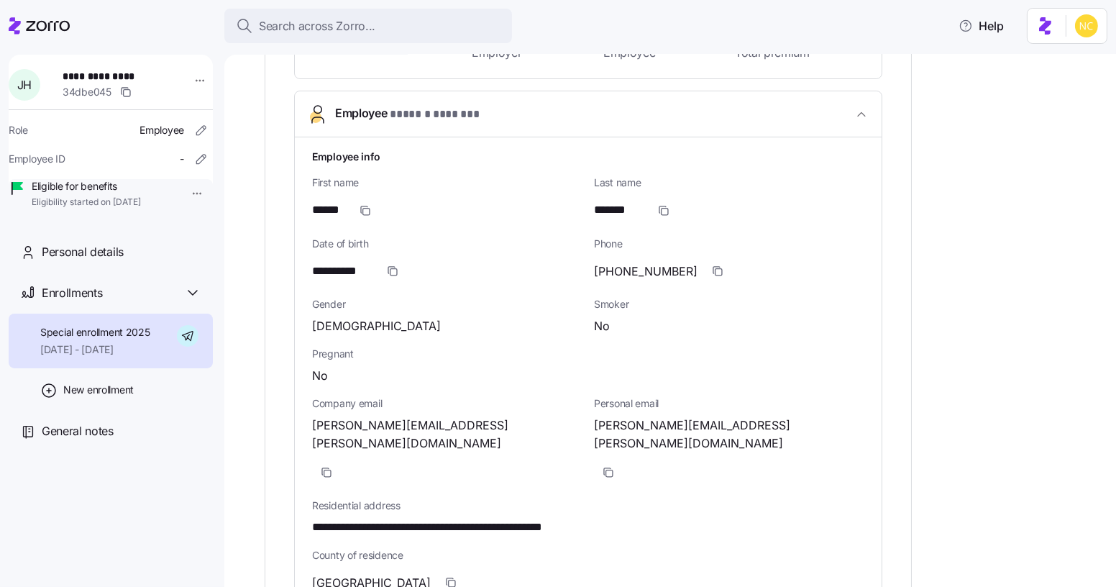
scroll to position [492, 0]
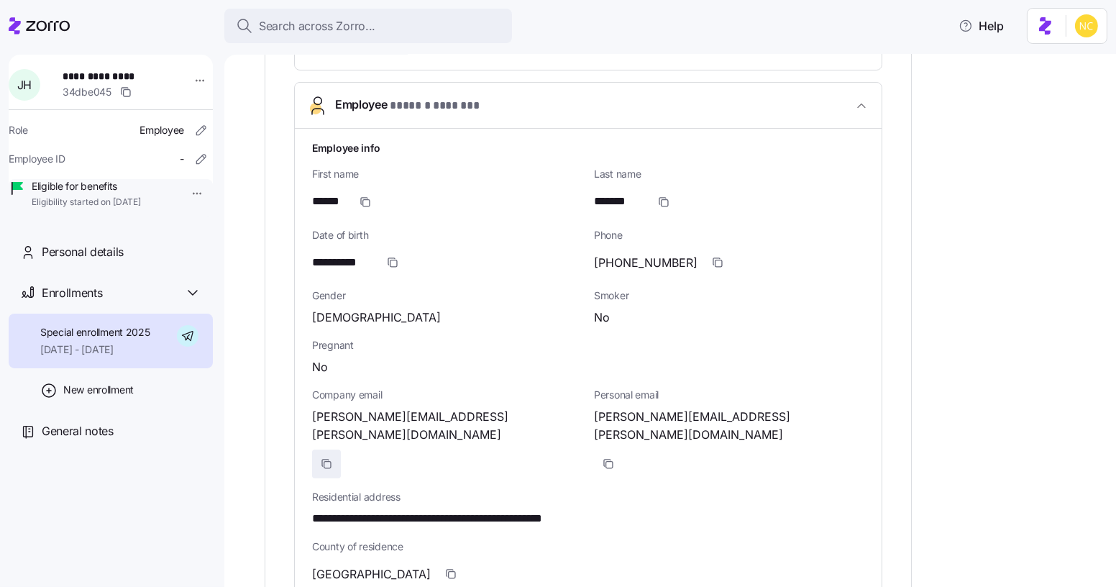
click at [340, 450] on span "button" at bounding box center [326, 463] width 27 height 27
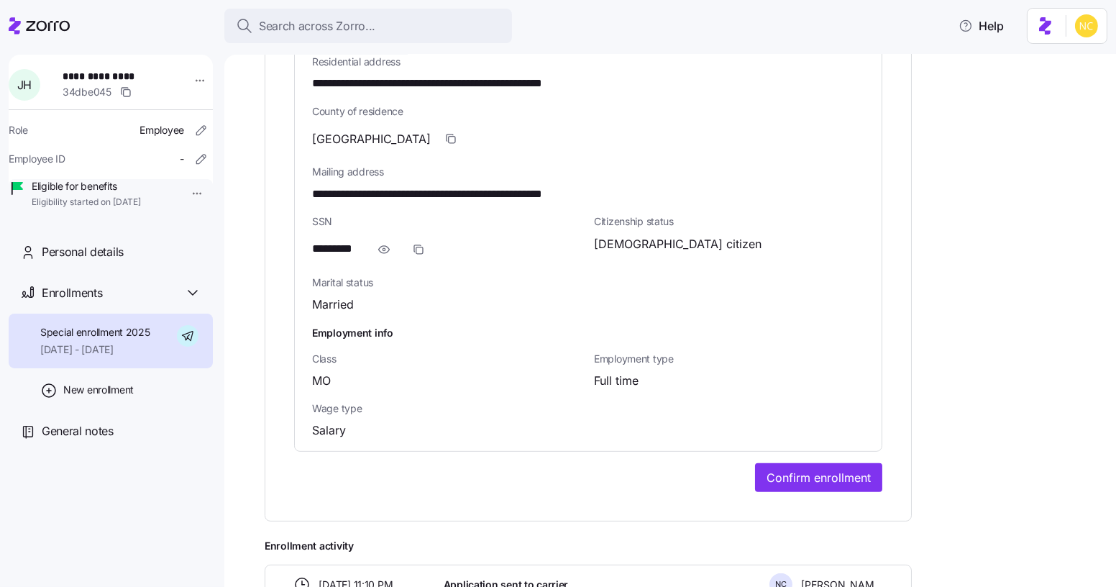
scroll to position [958, 0]
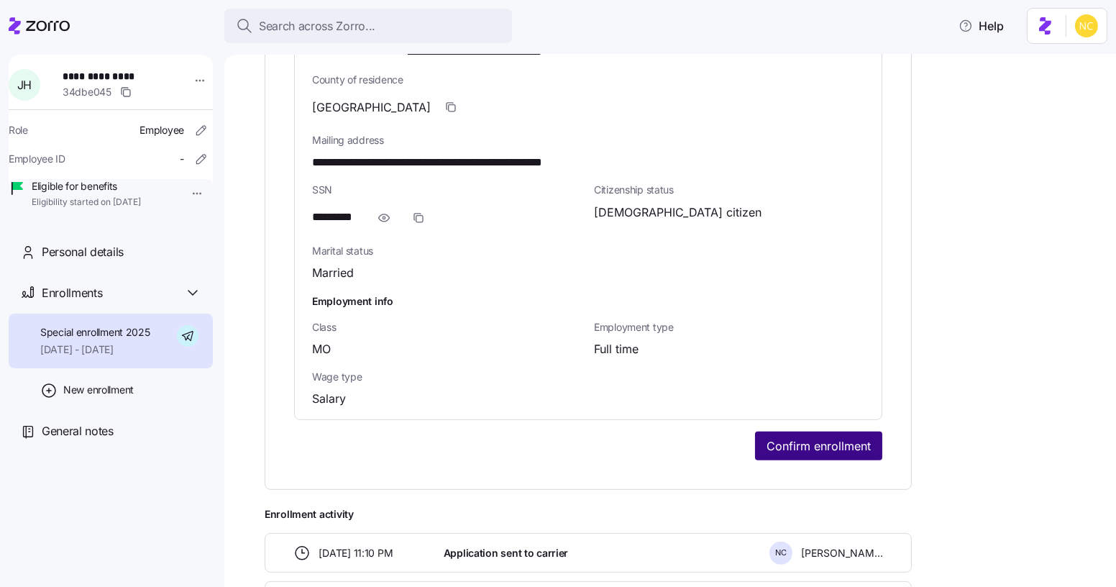
click at [804, 431] on button "Confirm enrollment" at bounding box center [818, 445] width 127 height 29
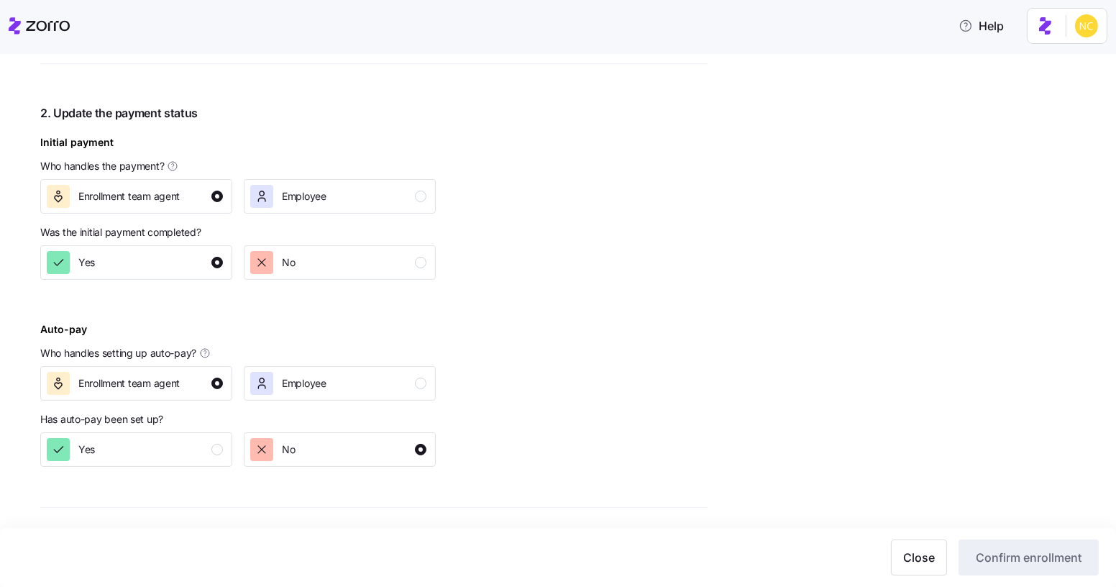
scroll to position [566, 0]
click at [194, 449] on div "Yes" at bounding box center [135, 447] width 176 height 23
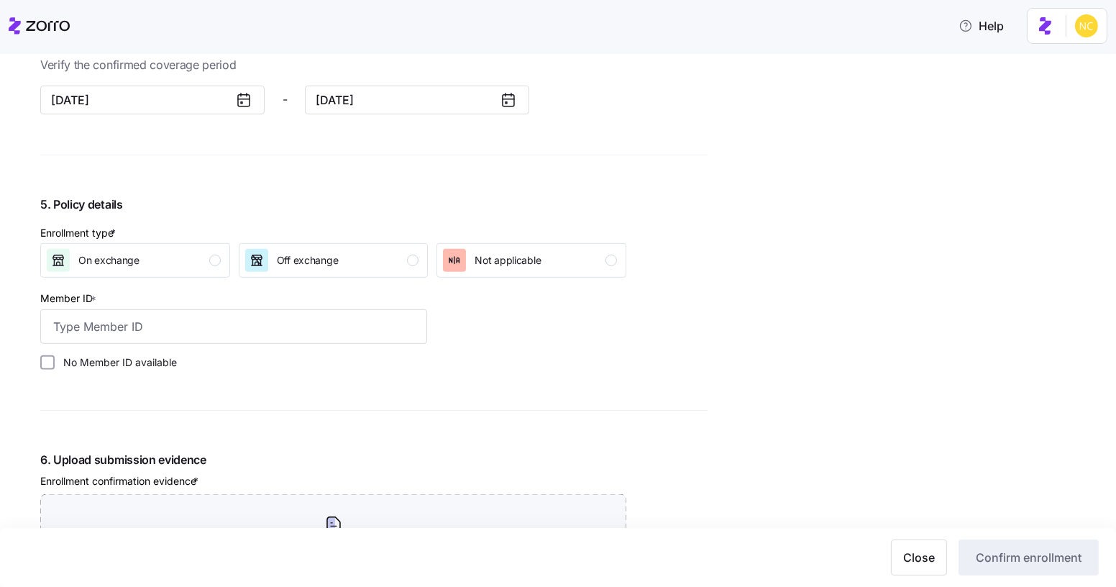
scroll to position [1250, 0]
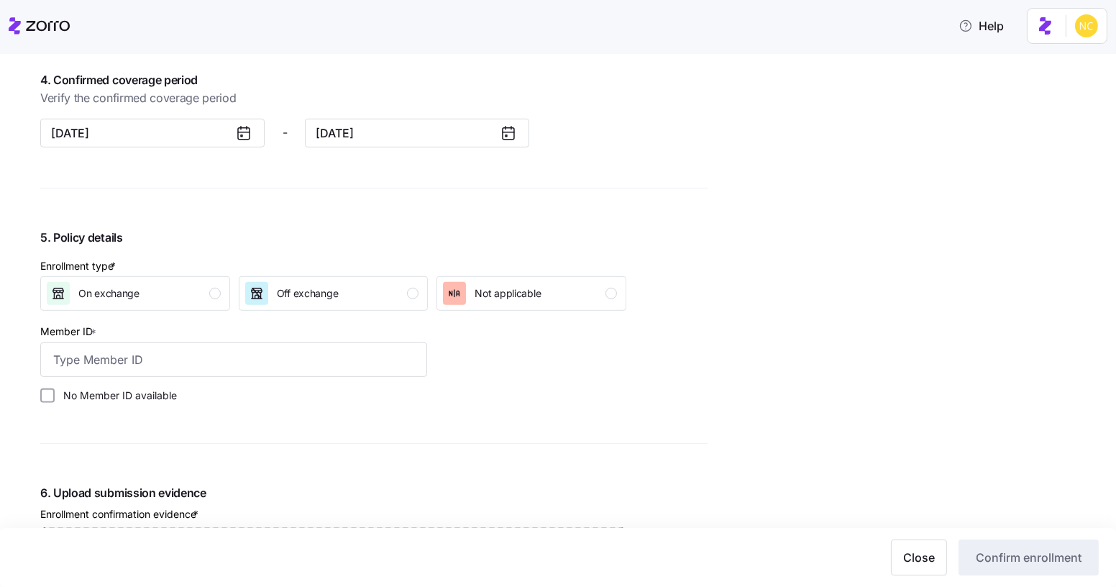
click at [193, 339] on div "Member ID *" at bounding box center [233, 349] width 387 height 55
click at [193, 343] on input "Member ID *" at bounding box center [233, 359] width 387 height 35
paste input "S000049160"
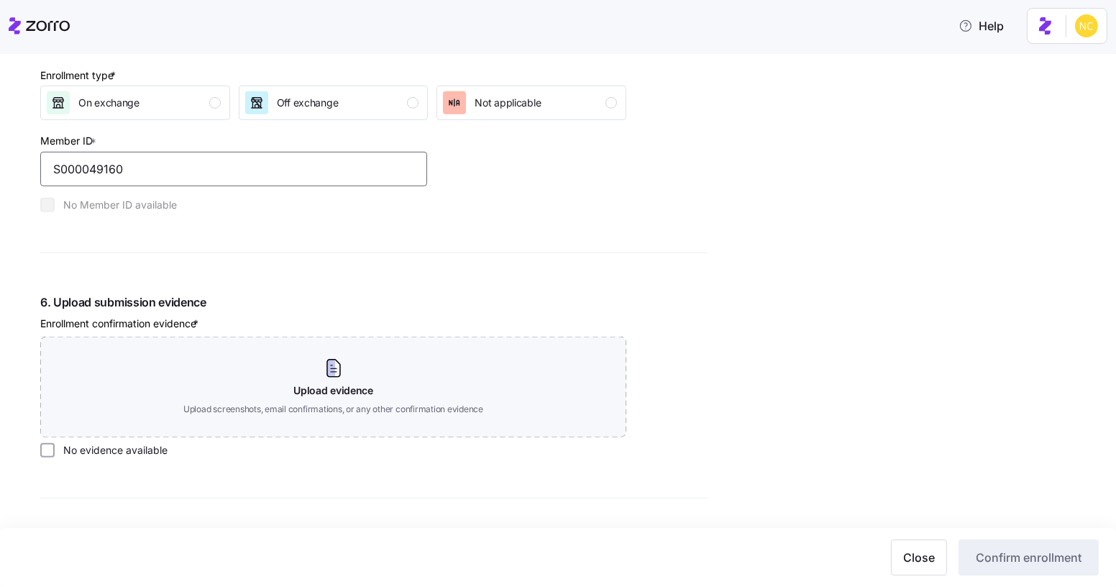
scroll to position [1496, 0]
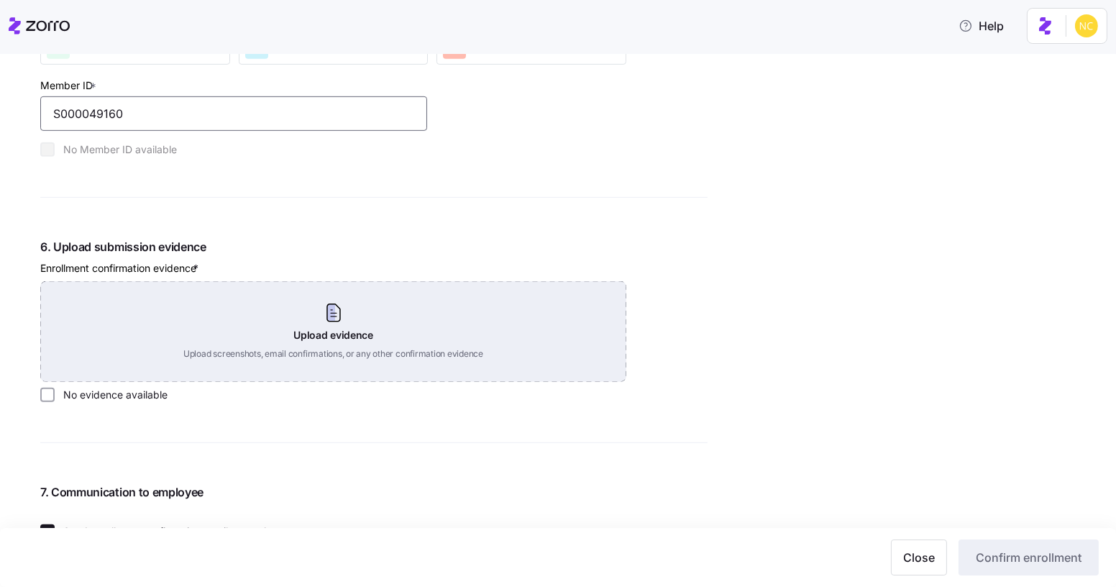
type input "S000049160"
click at [317, 301] on div "Upload evidence Upload screenshots, email confirmations, or any other confirmat…" at bounding box center [333, 331] width 586 height 101
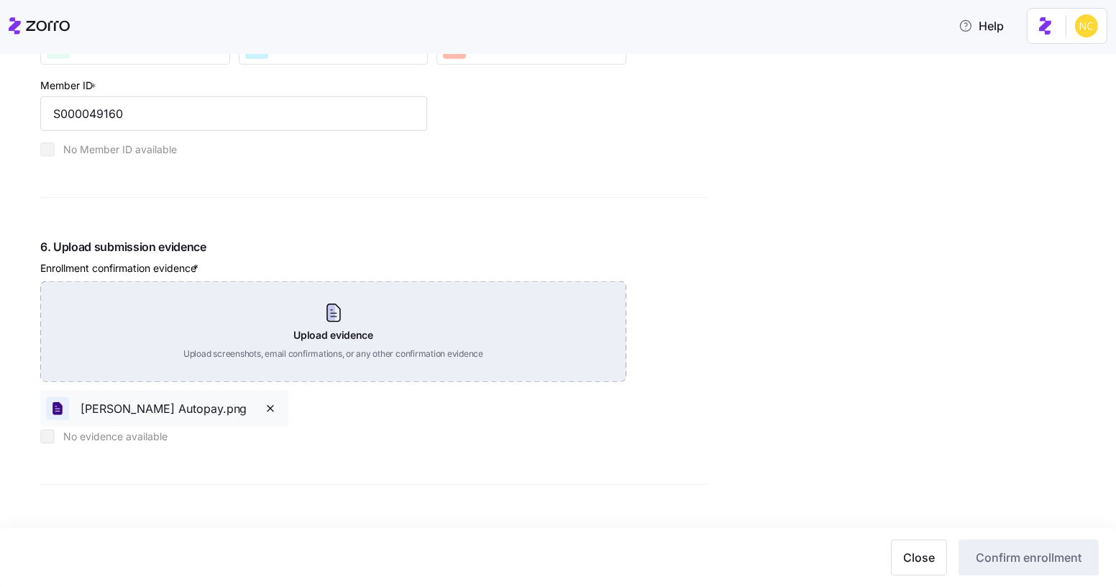
click at [342, 326] on div "Upload evidence Upload screenshots, email confirmations, or any other confirmat…" at bounding box center [333, 331] width 586 height 101
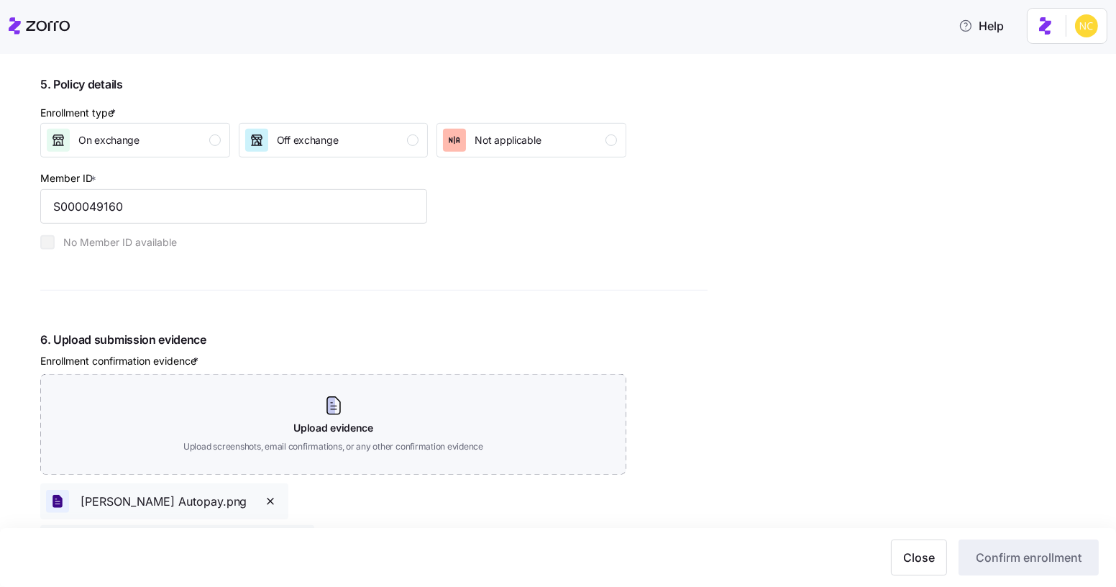
scroll to position [1404, 0]
click at [354, 162] on div "Member ID * S000049160" at bounding box center [234, 195] width 398 height 66
click at [358, 147] on div "Off exchange" at bounding box center [332, 139] width 174 height 23
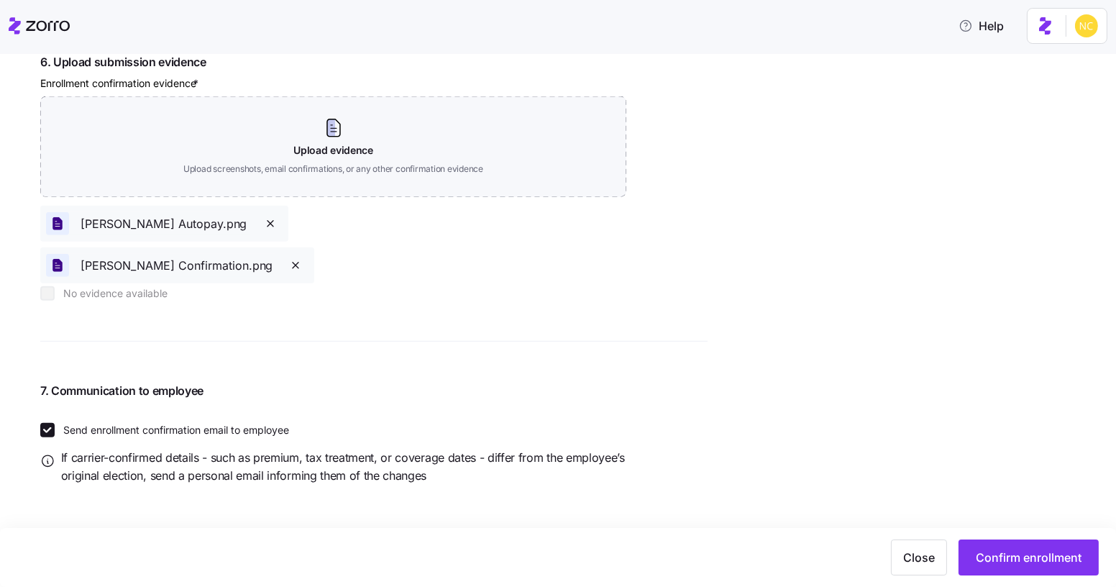
click at [1032, 552] on span "Confirm enrollment" at bounding box center [1028, 556] width 106 height 17
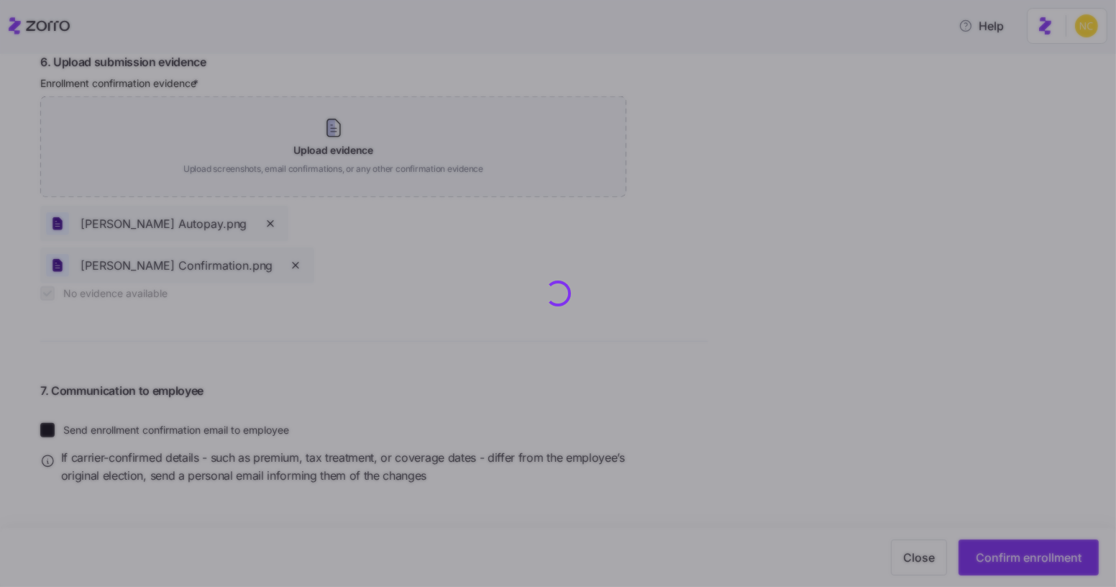
checkbox input "true"
checkbox input "false"
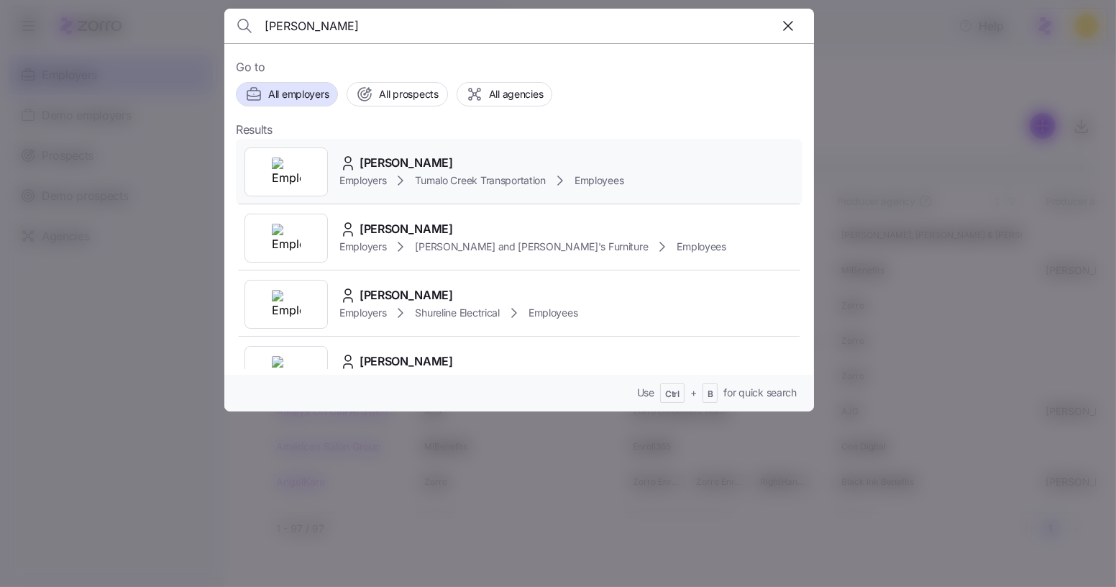
type input "[PERSON_NAME]"
click at [401, 159] on span "[PERSON_NAME]" at bounding box center [405, 163] width 93 height 18
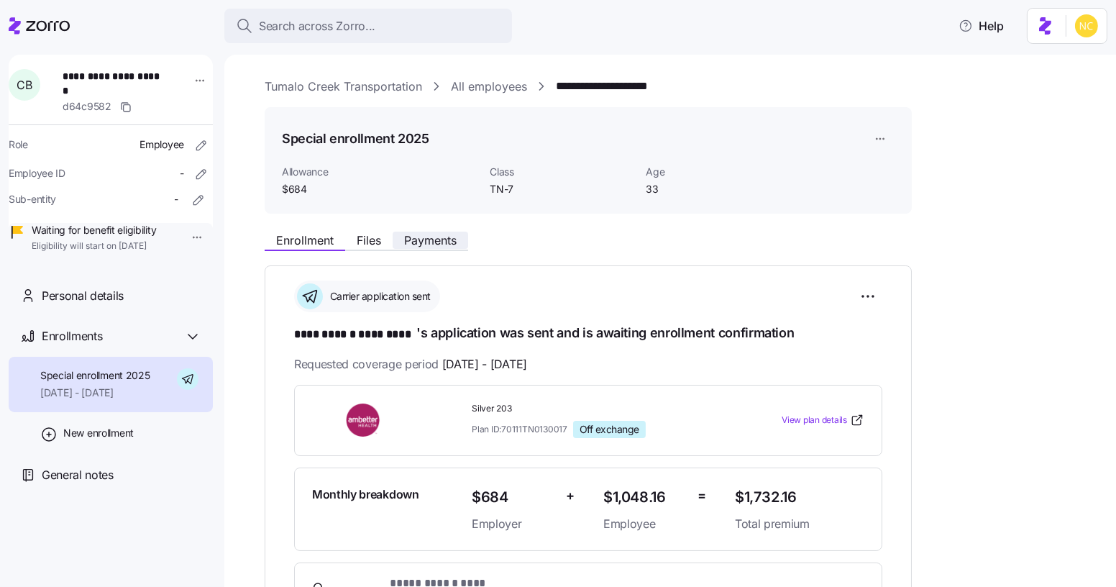
click at [412, 242] on span "Payments" at bounding box center [430, 240] width 52 height 12
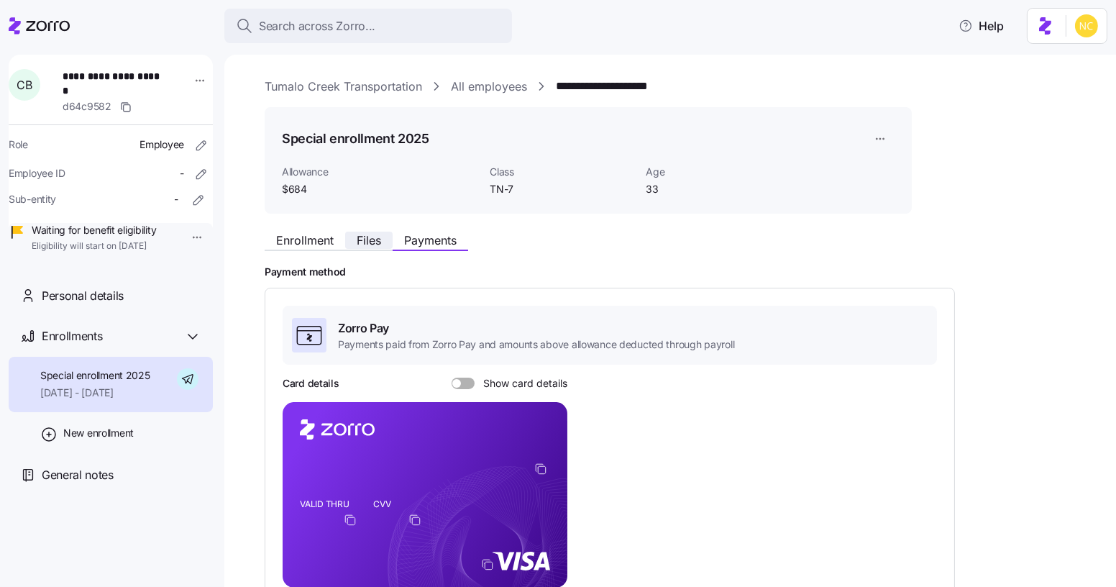
scroll to position [1, 0]
click at [359, 232] on button "Files" at bounding box center [368, 239] width 47 height 17
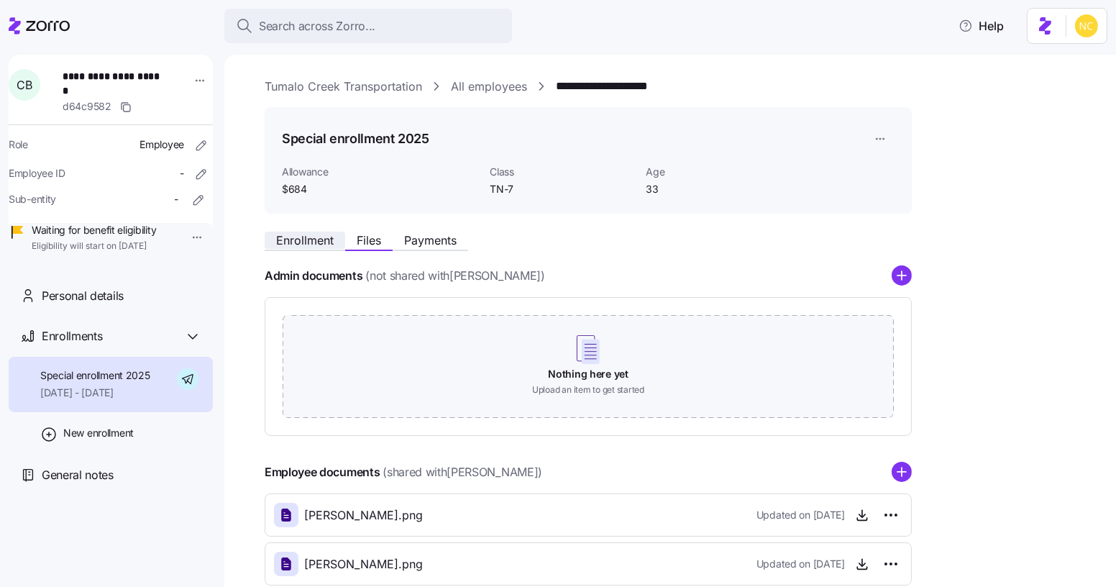
click at [329, 238] on span "Enrollment" at bounding box center [305, 240] width 58 height 12
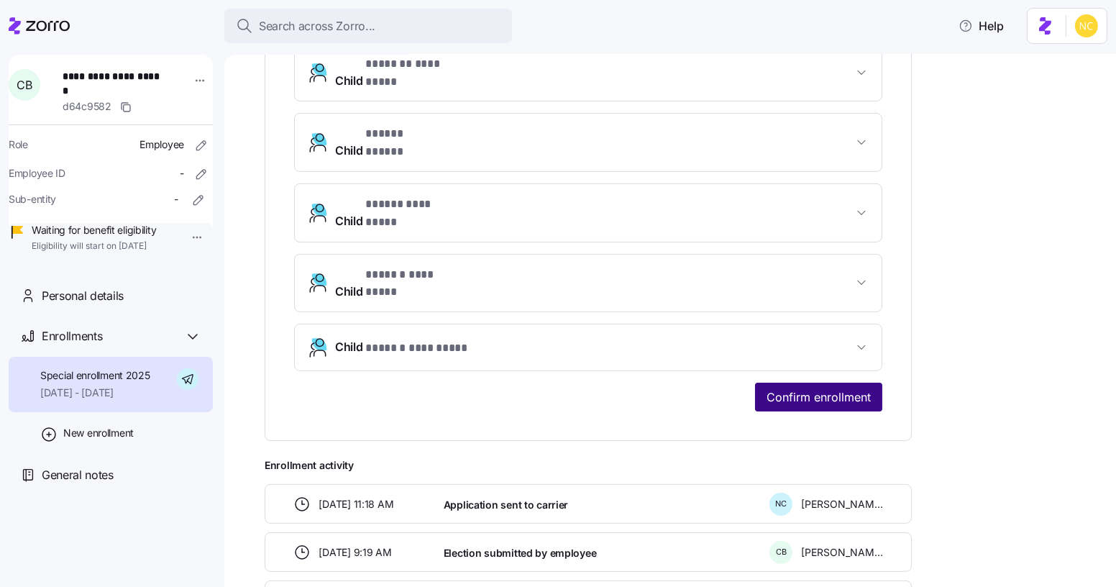
scroll to position [660, 0]
click at [831, 382] on button "Confirm enrollment" at bounding box center [818, 396] width 127 height 29
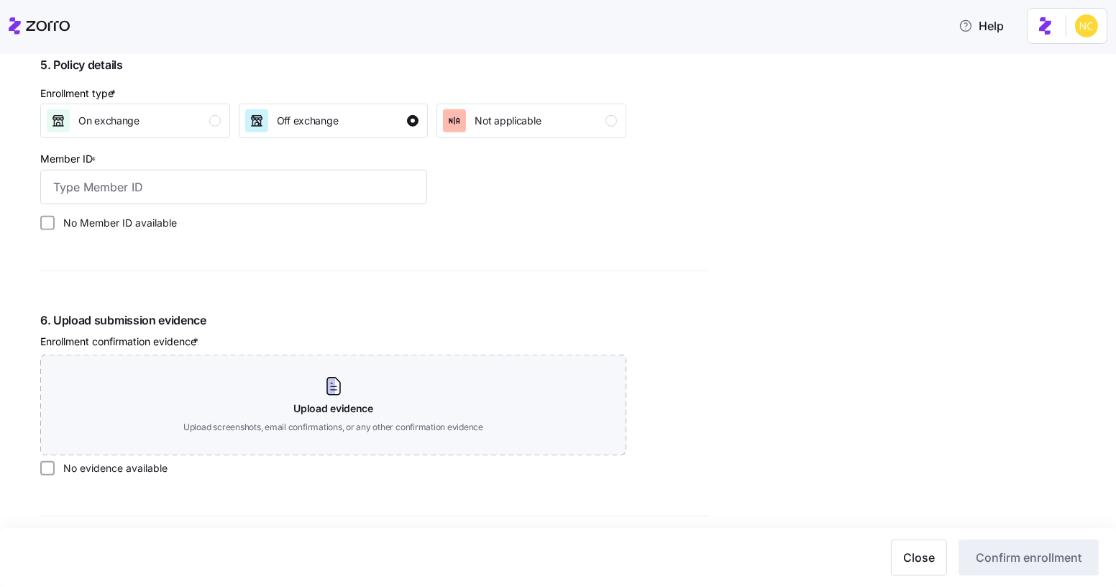
scroll to position [1453, 0]
click at [298, 193] on input "Member ID *" at bounding box center [233, 185] width 387 height 35
paste input "U73291453"
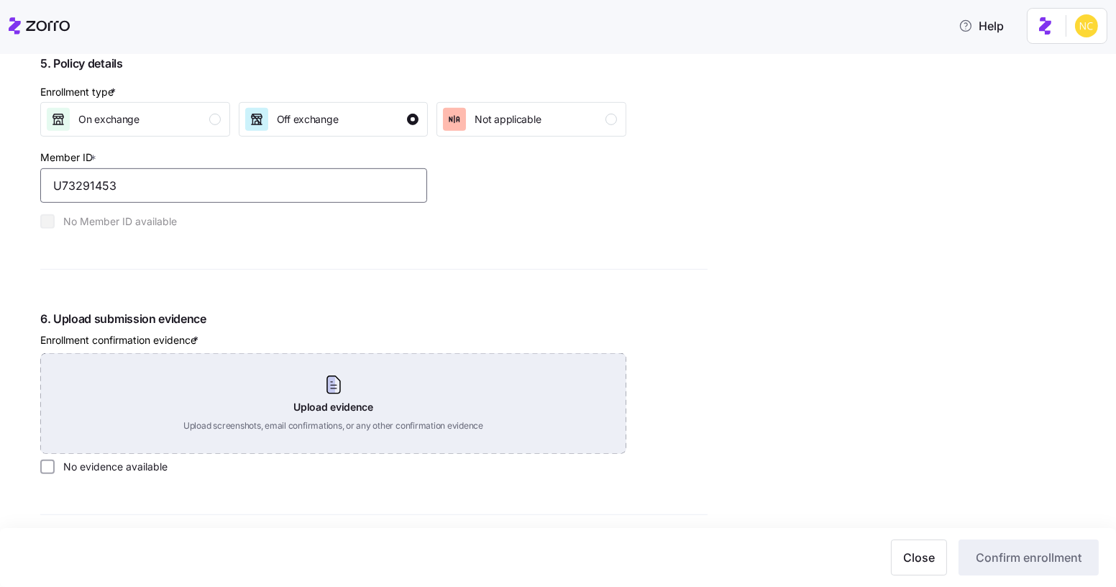
type input "U73291453"
click at [325, 394] on div "Upload evidence Upload screenshots, email confirmations, or any other confirmat…" at bounding box center [333, 403] width 586 height 101
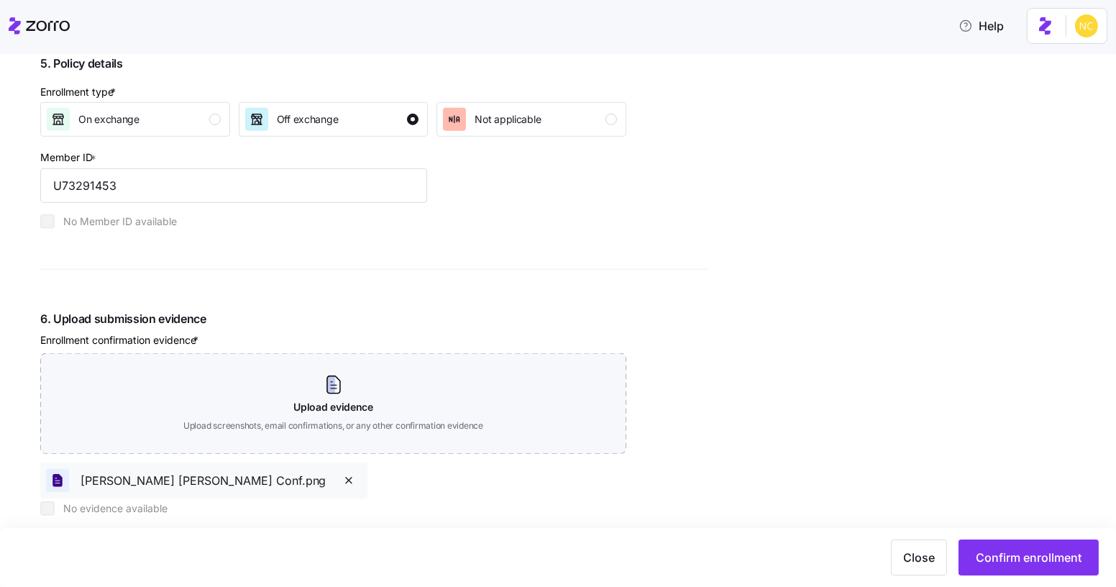
scroll to position [1668, 0]
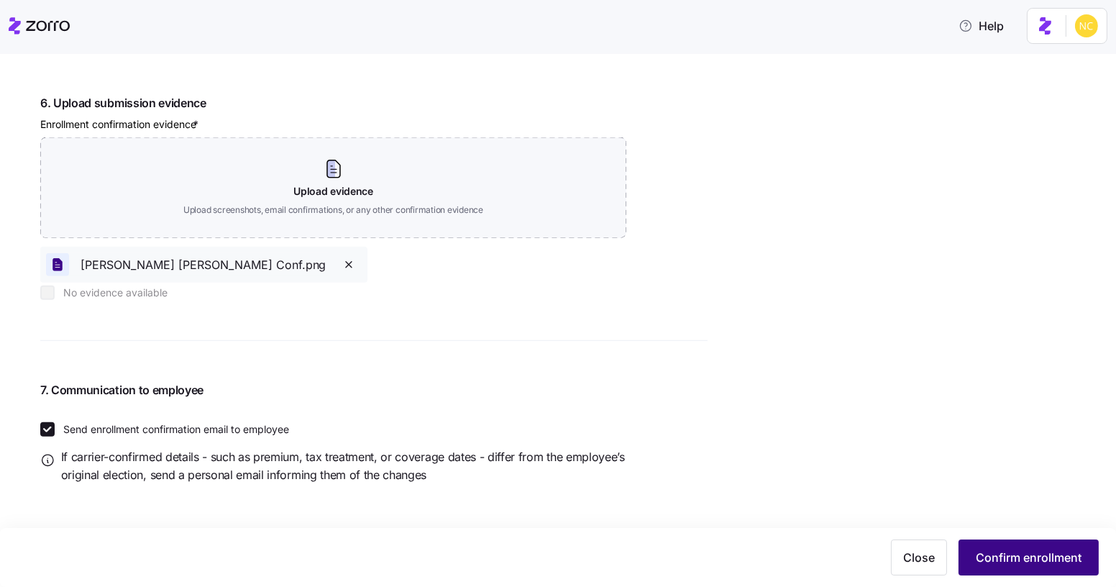
click at [1034, 557] on span "Confirm enrollment" at bounding box center [1028, 556] width 106 height 17
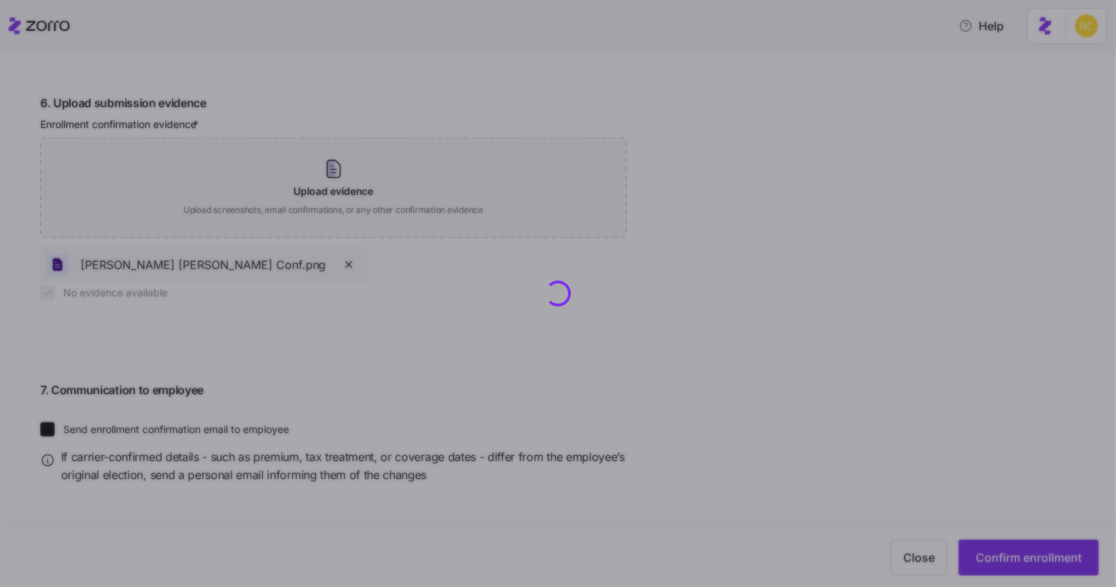
checkbox input "true"
checkbox input "false"
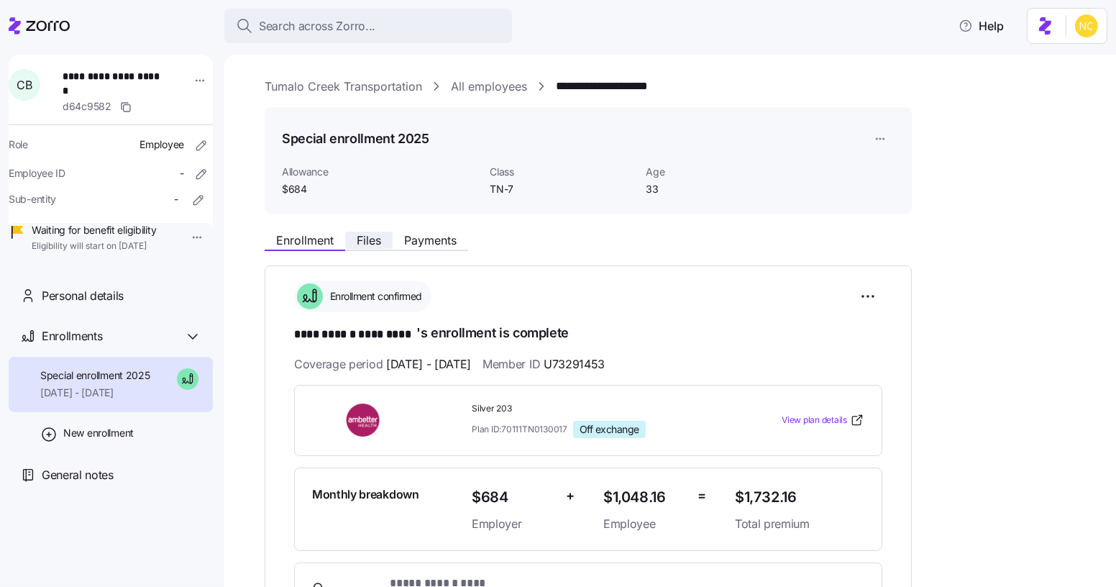
click at [372, 240] on span "Files" at bounding box center [369, 240] width 24 height 12
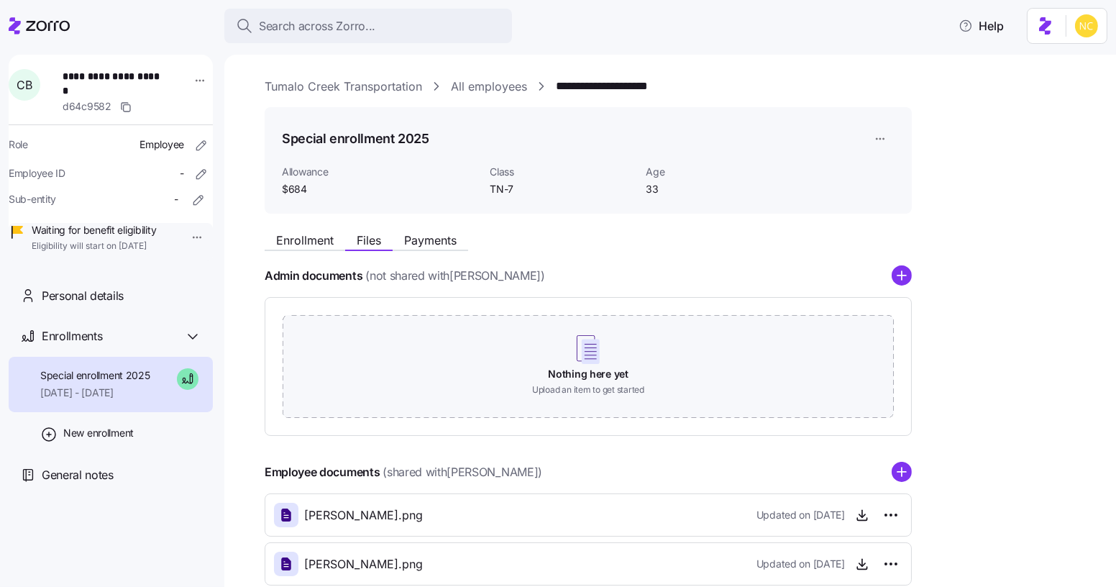
scroll to position [180, 0]
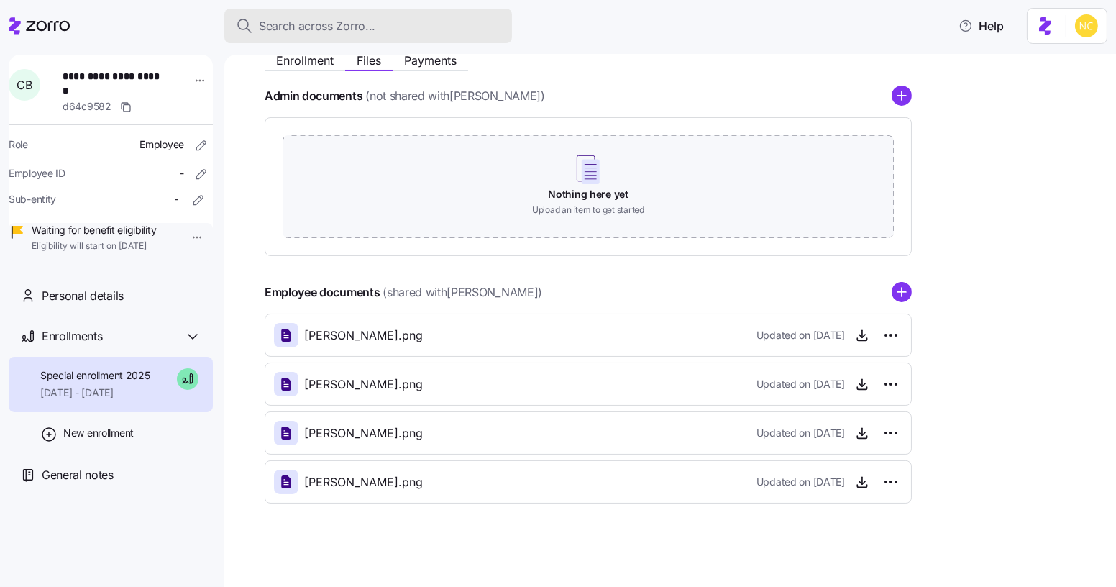
click at [335, 33] on span "Search across Zorro..." at bounding box center [317, 26] width 116 height 18
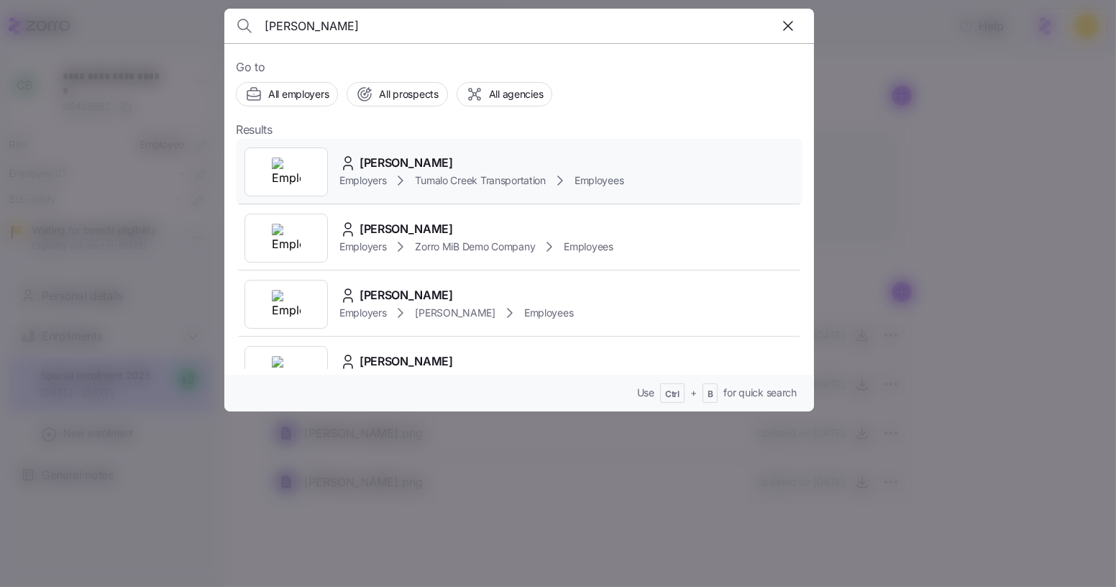
type input "[PERSON_NAME]"
click at [431, 156] on div "[PERSON_NAME]" at bounding box center [481, 163] width 284 height 18
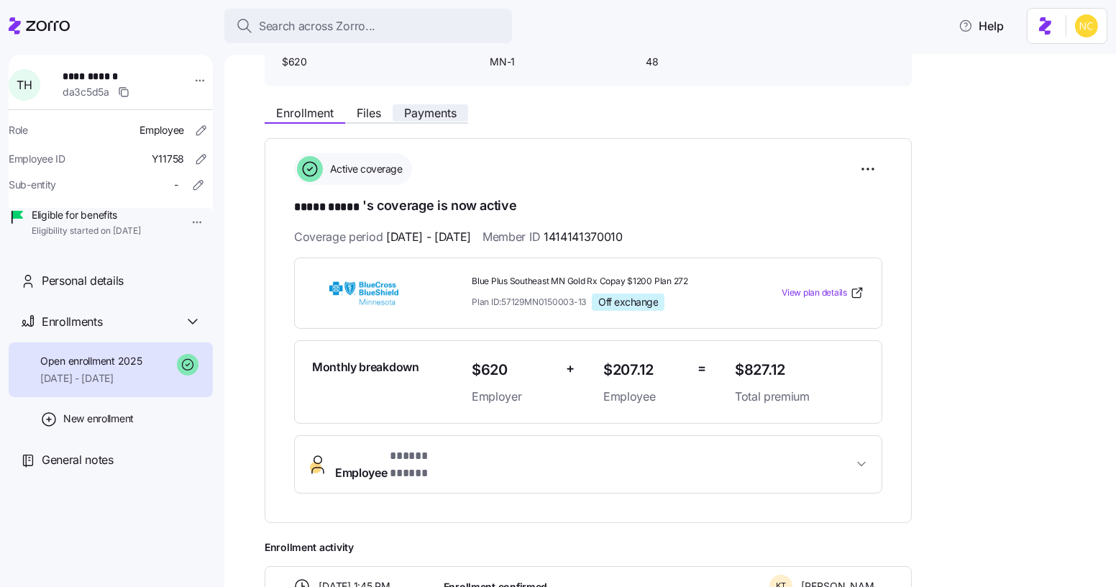
scroll to position [126, 0]
